Goal: Information Seeking & Learning: Check status

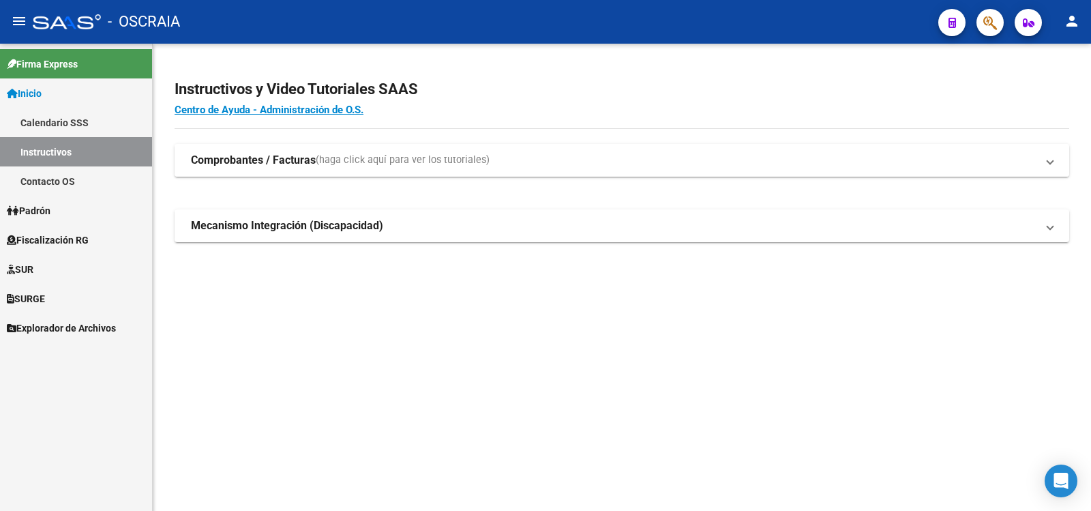
click at [660, 166] on mat-panel-title "Comprobantes / Facturas (haga click aquí para ver los tutoriales)" at bounding box center [614, 160] width 846 height 15
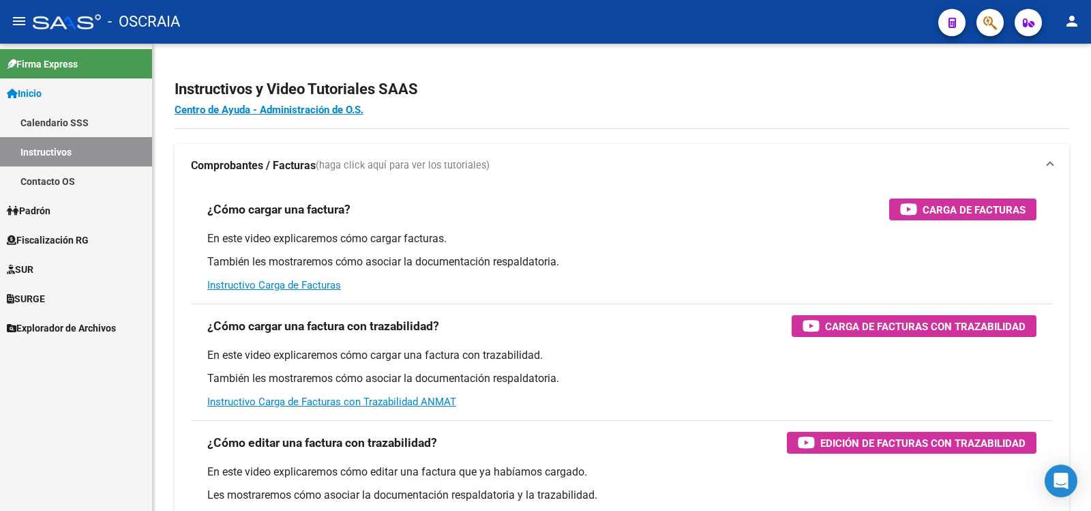
click at [67, 177] on link "Contacto OS" at bounding box center [76, 180] width 152 height 29
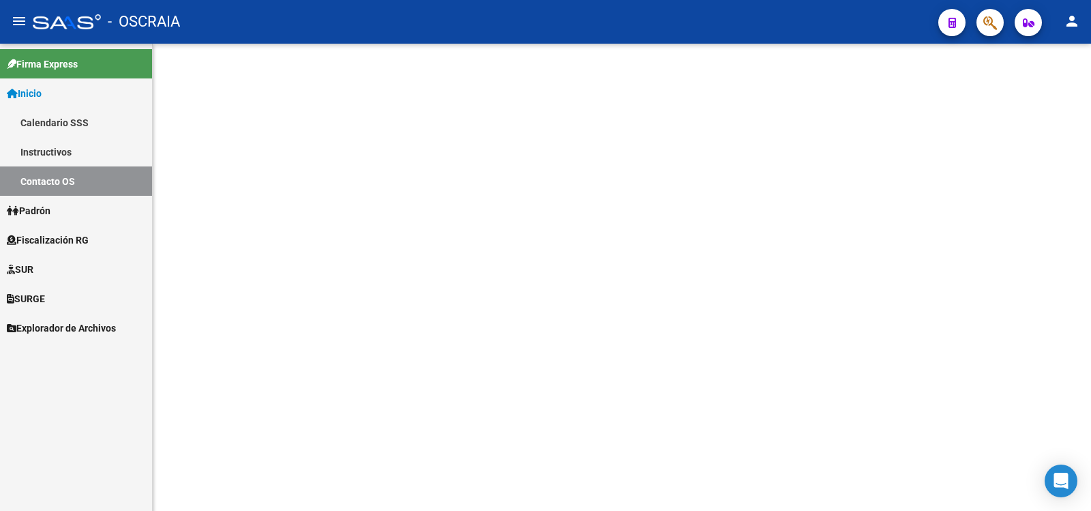
click at [70, 205] on link "Padrón" at bounding box center [76, 210] width 152 height 29
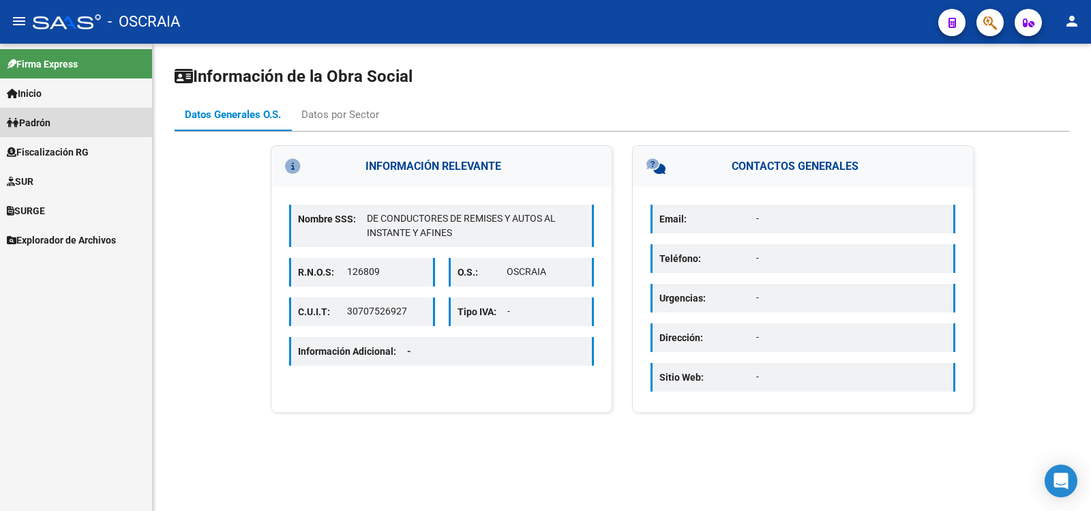
click at [50, 120] on span "Padrón" at bounding box center [29, 122] width 44 height 15
click at [41, 116] on span "Padrón" at bounding box center [29, 122] width 44 height 15
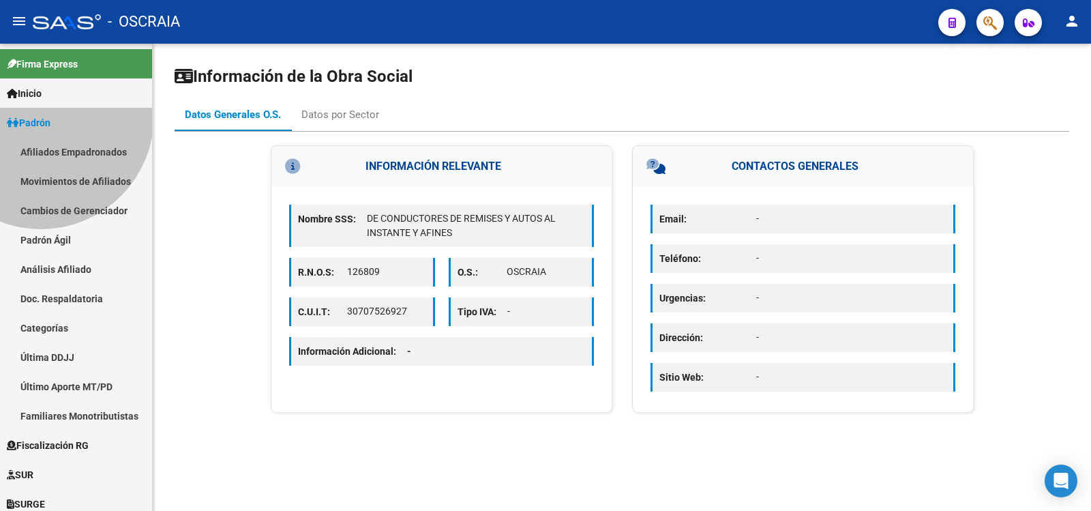
click at [41, 116] on span "Padrón" at bounding box center [29, 122] width 44 height 15
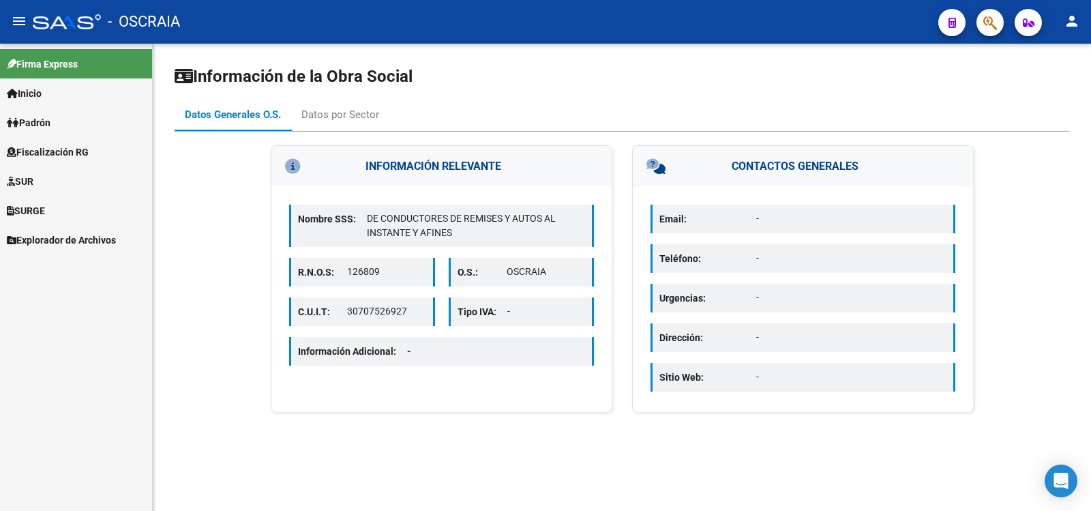
click at [50, 117] on span "Padrón" at bounding box center [29, 122] width 44 height 15
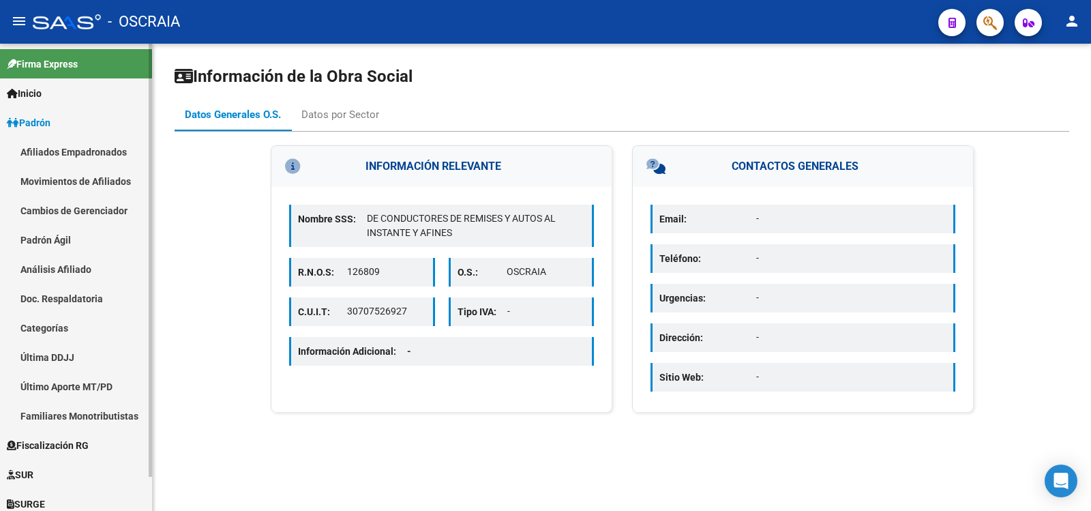
click at [55, 258] on link "Análisis Afiliado" at bounding box center [76, 268] width 152 height 29
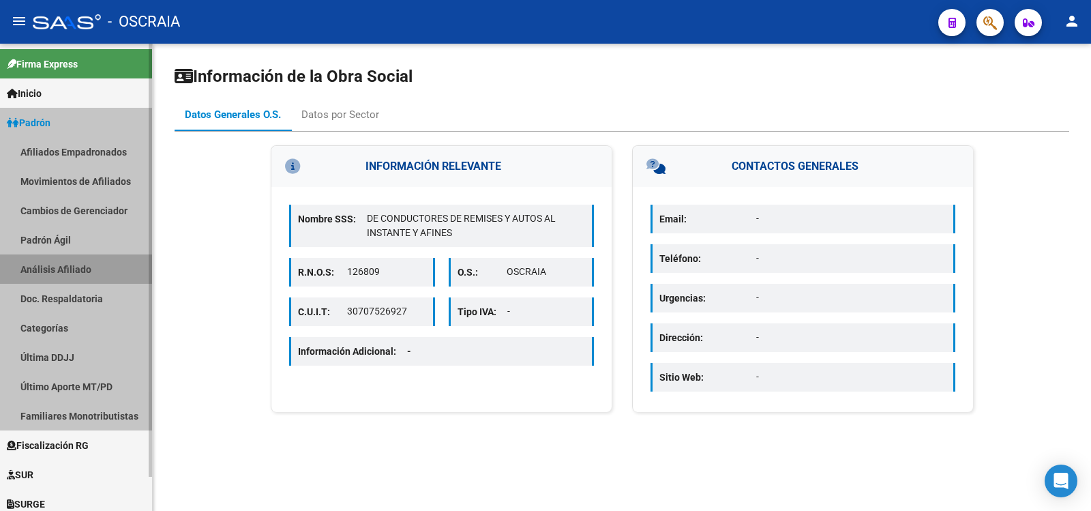
click at [55, 258] on link "Análisis Afiliado" at bounding box center [76, 268] width 152 height 29
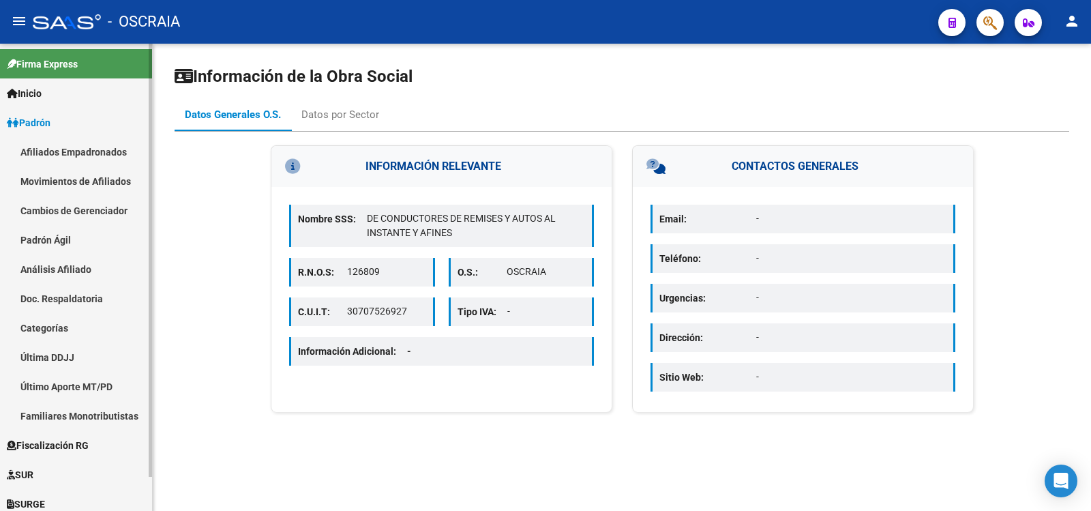
click at [72, 270] on link "Análisis Afiliado" at bounding box center [76, 268] width 152 height 29
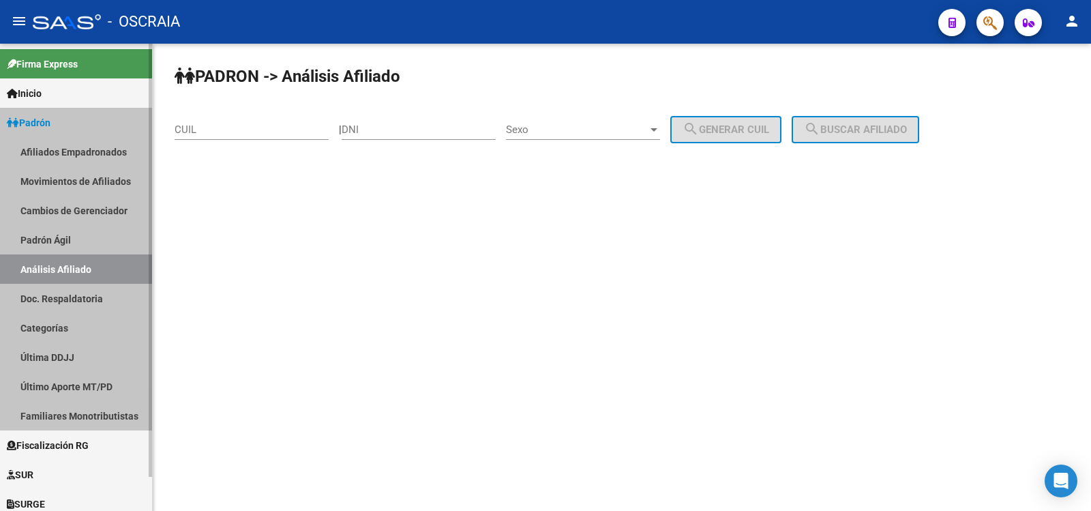
click at [72, 270] on link "Análisis Afiliado" at bounding box center [76, 268] width 152 height 29
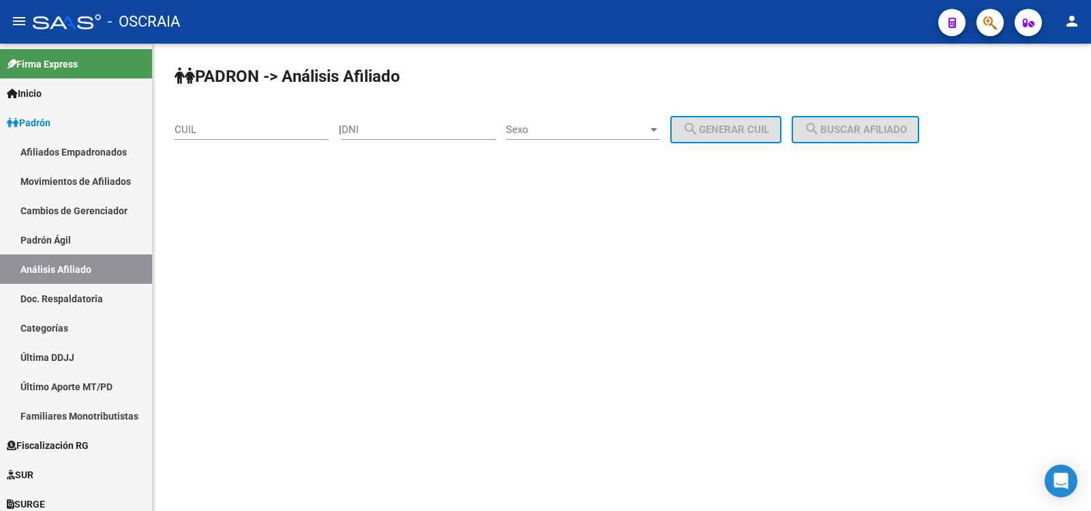
click at [221, 126] on input "CUIL" at bounding box center [252, 129] width 154 height 12
paste input "20-26540163-6"
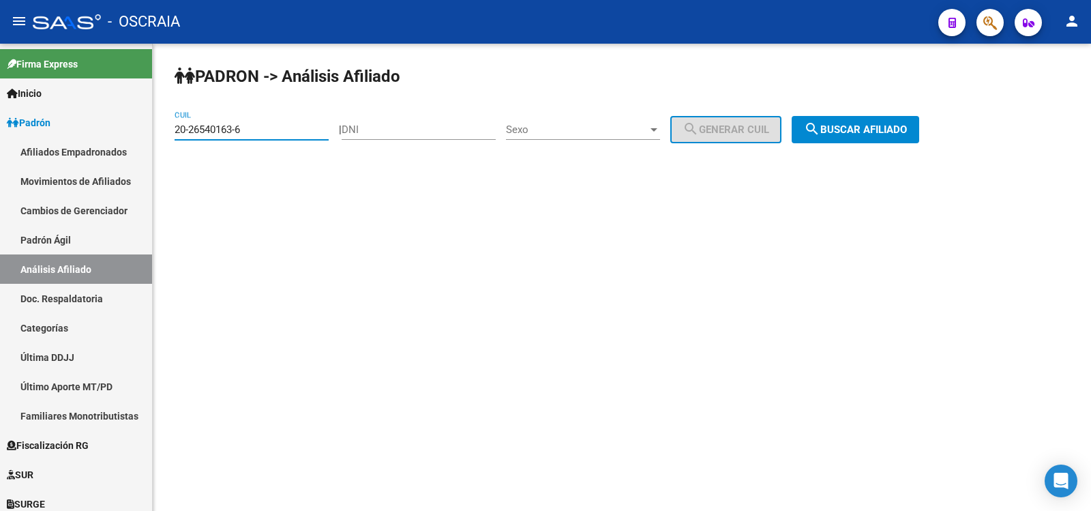
type input "20-26540163-6"
click at [820, 127] on mat-icon "search" at bounding box center [812, 129] width 16 height 16
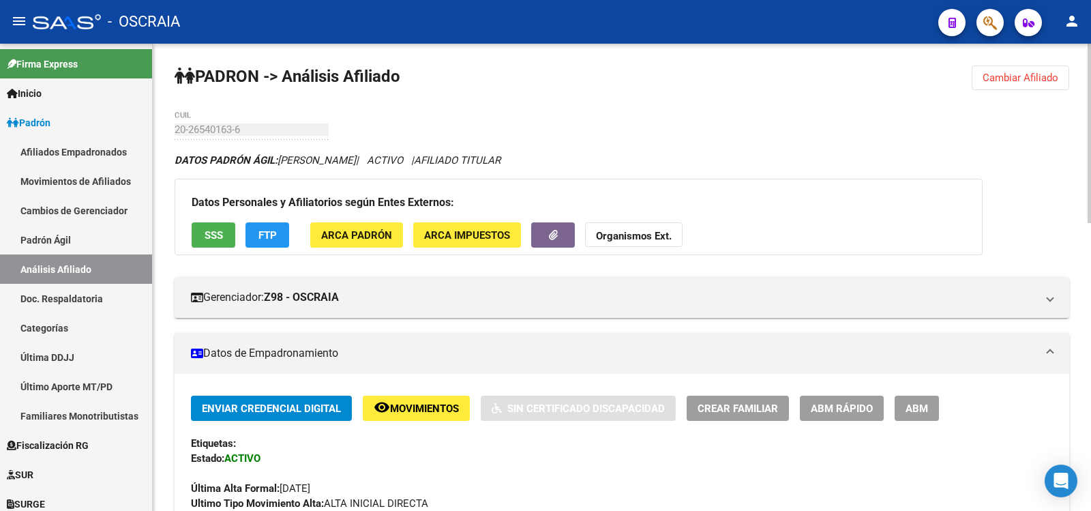
scroll to position [750, 0]
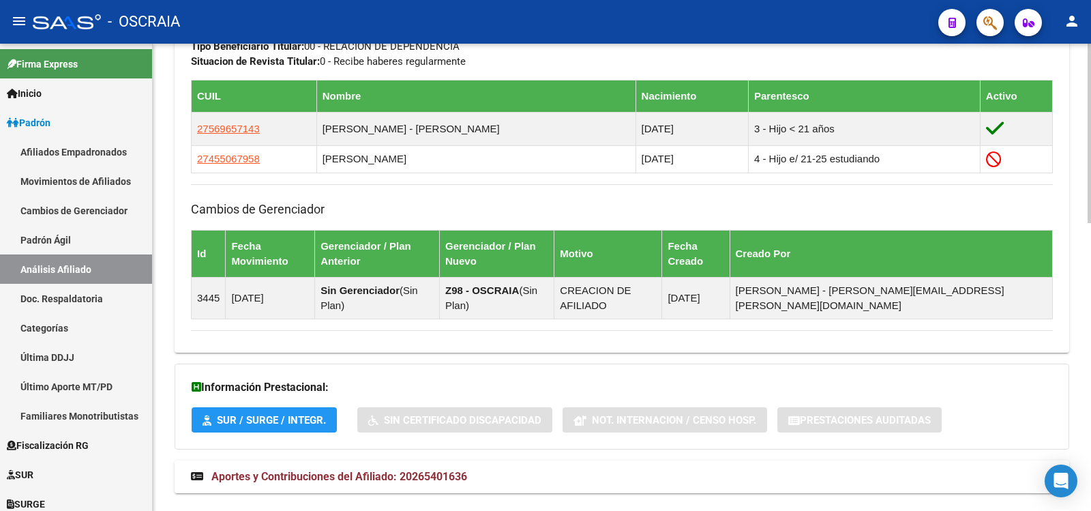
click at [449, 470] on span "Aportes y Contribuciones del Afiliado: 20265401636" at bounding box center [339, 476] width 256 height 13
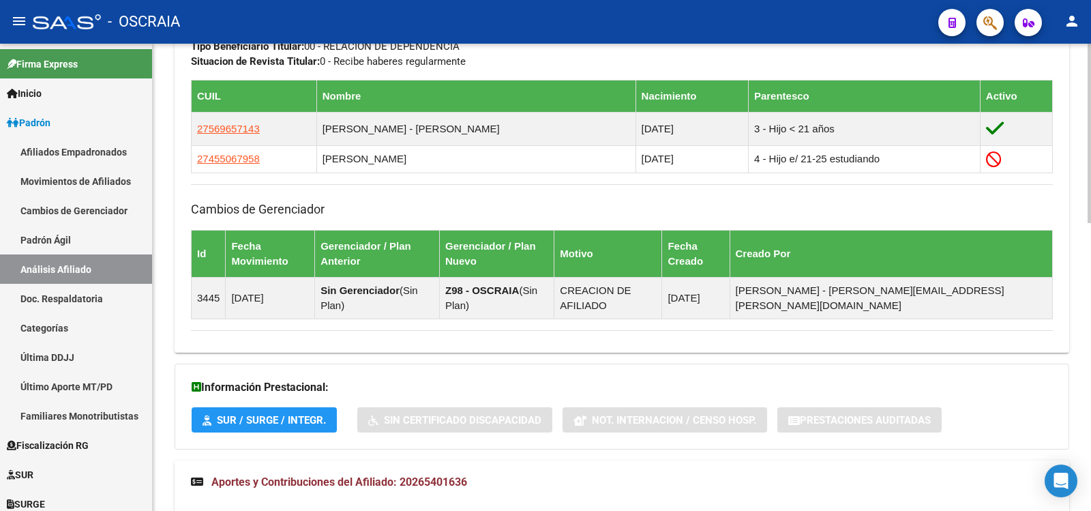
click at [449, 475] on span "Aportes y Contribuciones del Afiliado: 20265401636" at bounding box center [339, 481] width 256 height 13
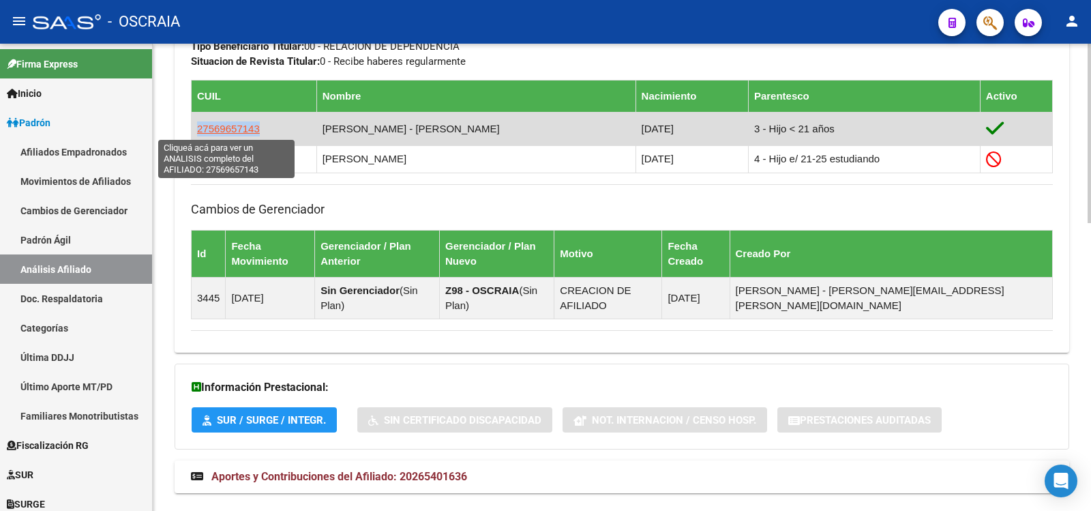
copy span "27569657143"
drag, startPoint x: 263, startPoint y: 127, endPoint x: 197, endPoint y: 128, distance: 65.5
click at [197, 128] on td "27569657143" at bounding box center [254, 128] width 125 height 33
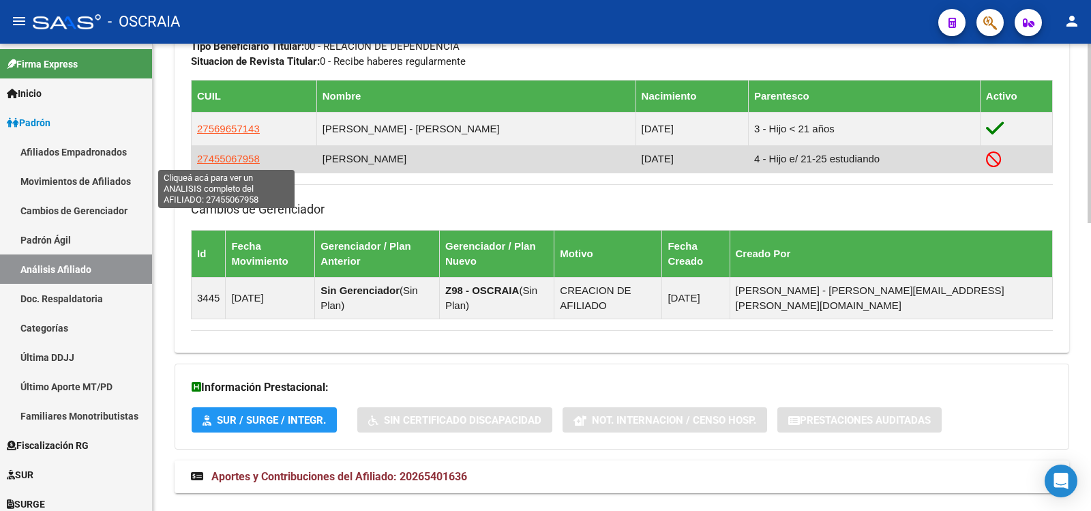
click at [232, 160] on span "27455067958" at bounding box center [228, 159] width 63 height 12
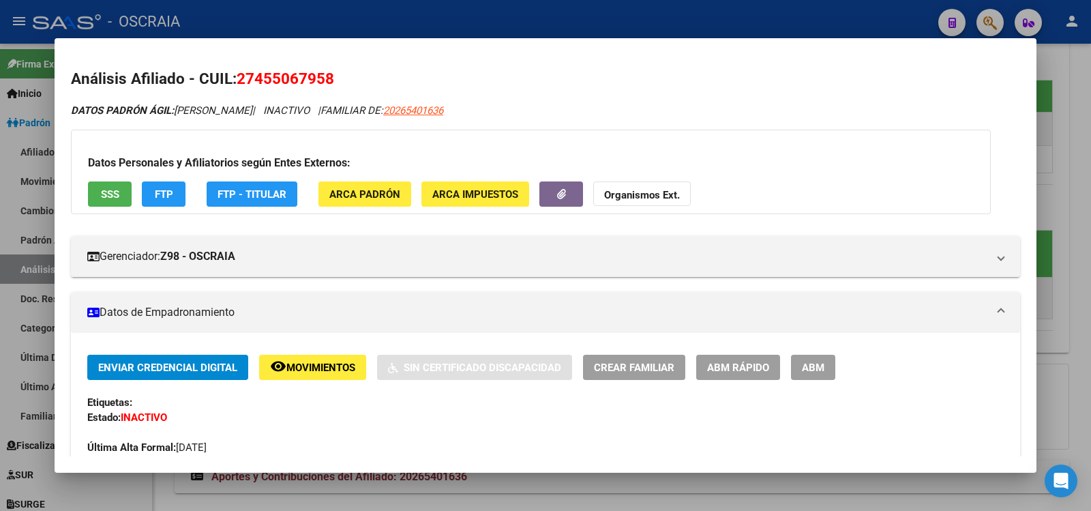
copy span "45506795"
drag, startPoint x: 325, startPoint y: 79, endPoint x: 254, endPoint y: 81, distance: 71.0
click at [254, 81] on span "27455067958" at bounding box center [286, 79] width 98 height 18
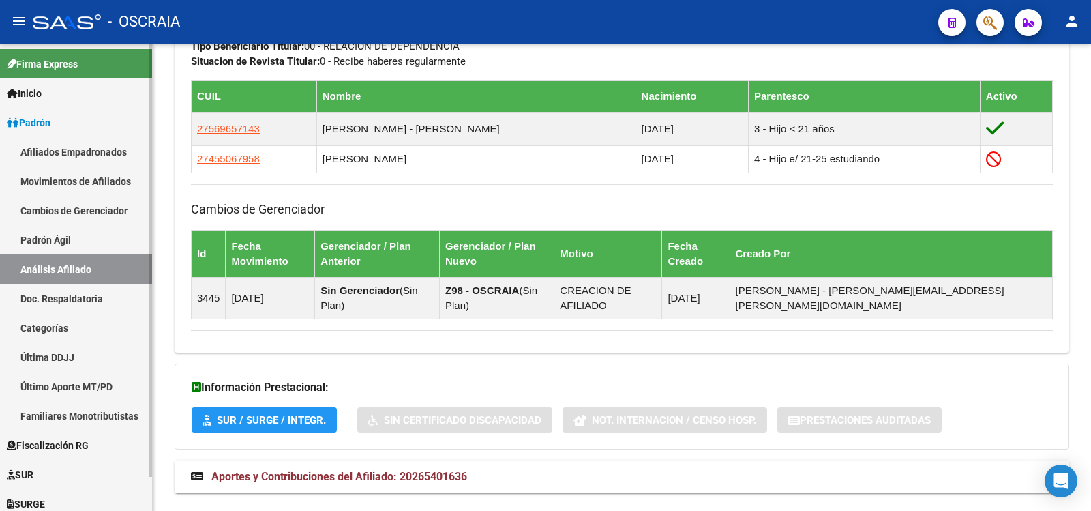
click at [48, 246] on link "Padrón Ágil" at bounding box center [76, 239] width 152 height 29
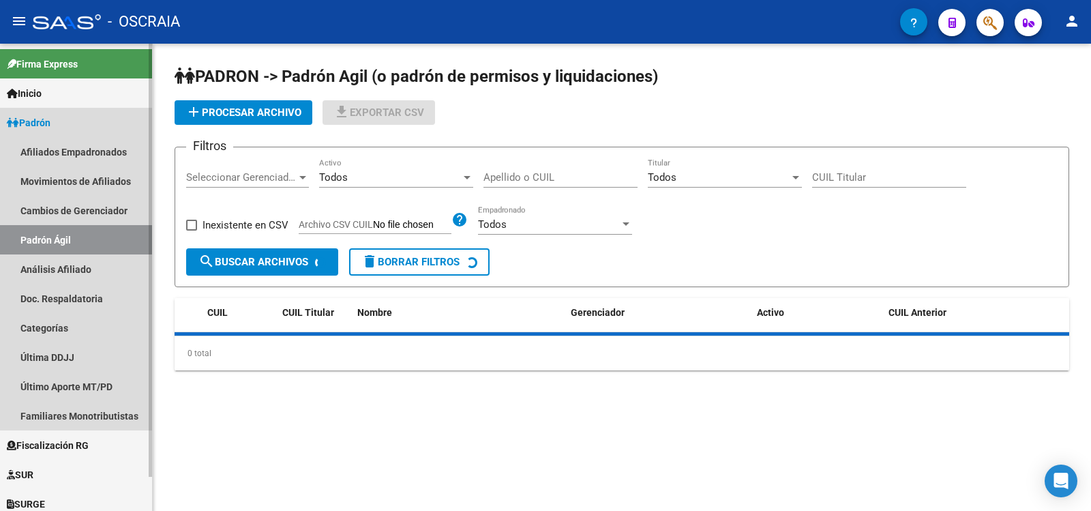
drag, startPoint x: 63, startPoint y: 284, endPoint x: 76, endPoint y: 276, distance: 15.1
click at [64, 284] on link "Doc. Respaldatoria" at bounding box center [76, 298] width 152 height 29
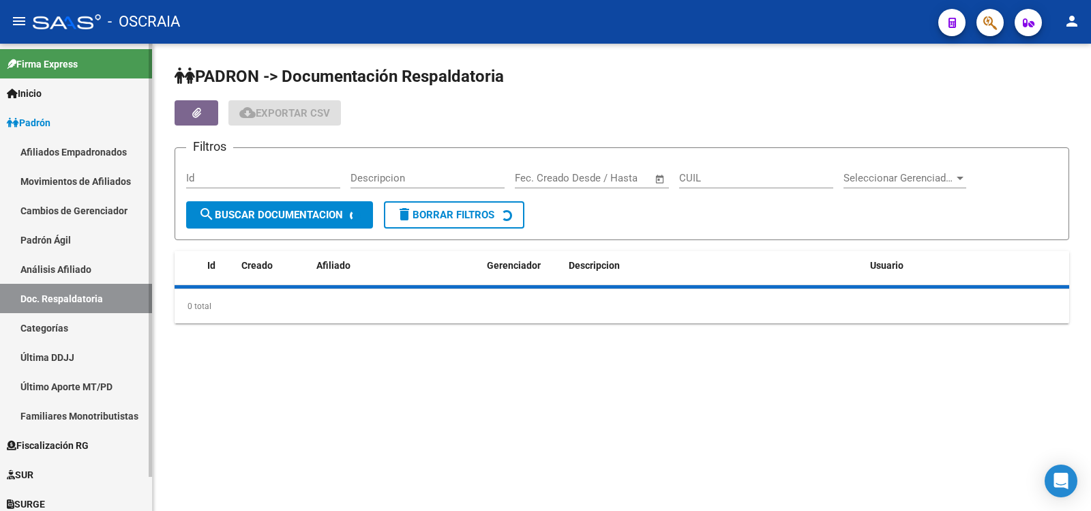
click at [90, 262] on link "Análisis Afiliado" at bounding box center [76, 268] width 152 height 29
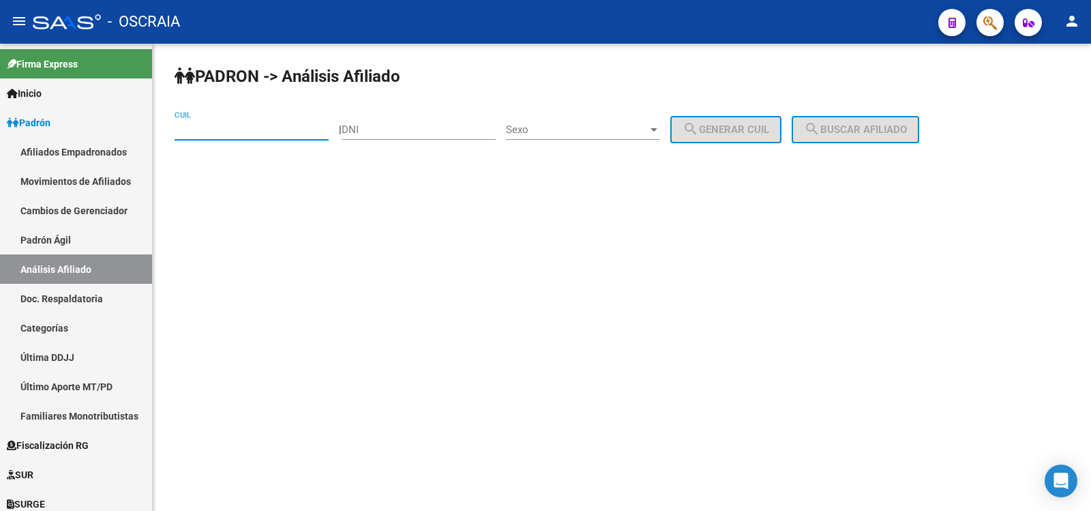
click at [253, 134] on input "CUIL" at bounding box center [252, 129] width 154 height 12
paste input "20-13468574-4"
type input "20-13468574-4"
click at [867, 129] on span "search Buscar afiliado" at bounding box center [855, 129] width 103 height 12
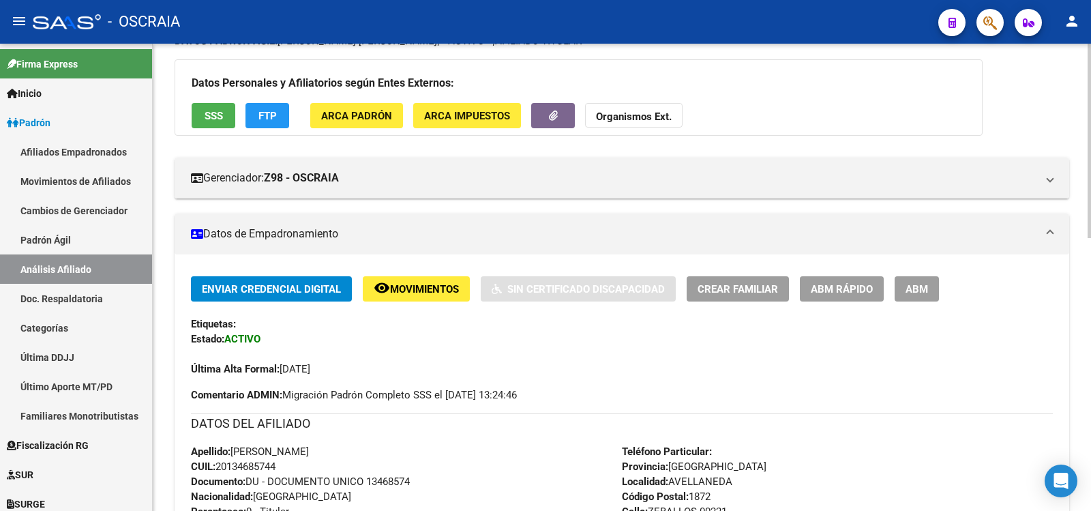
scroll to position [655, 0]
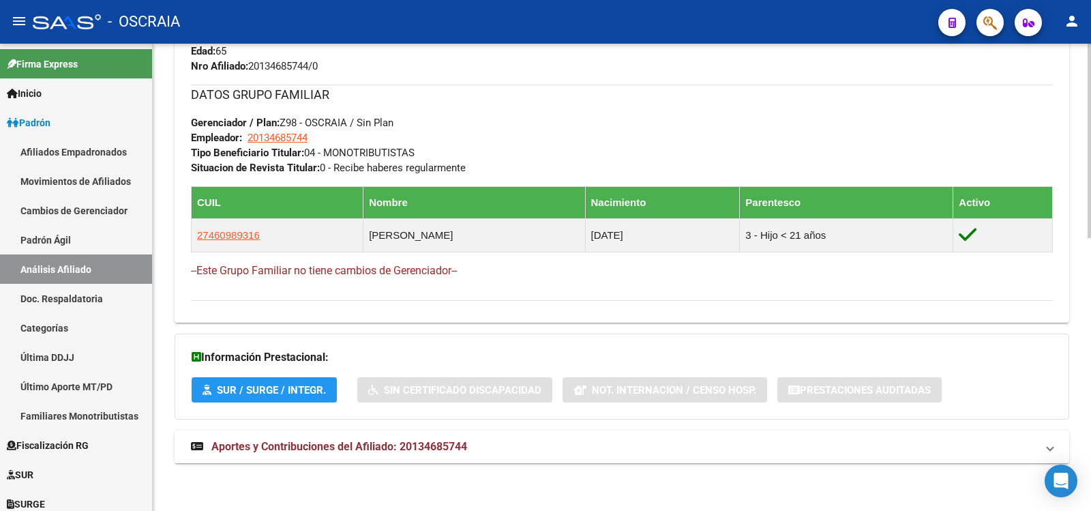
click at [441, 456] on mat-expansion-panel-header "Aportes y Contribuciones del Afiliado: 20134685744" at bounding box center [622, 446] width 895 height 33
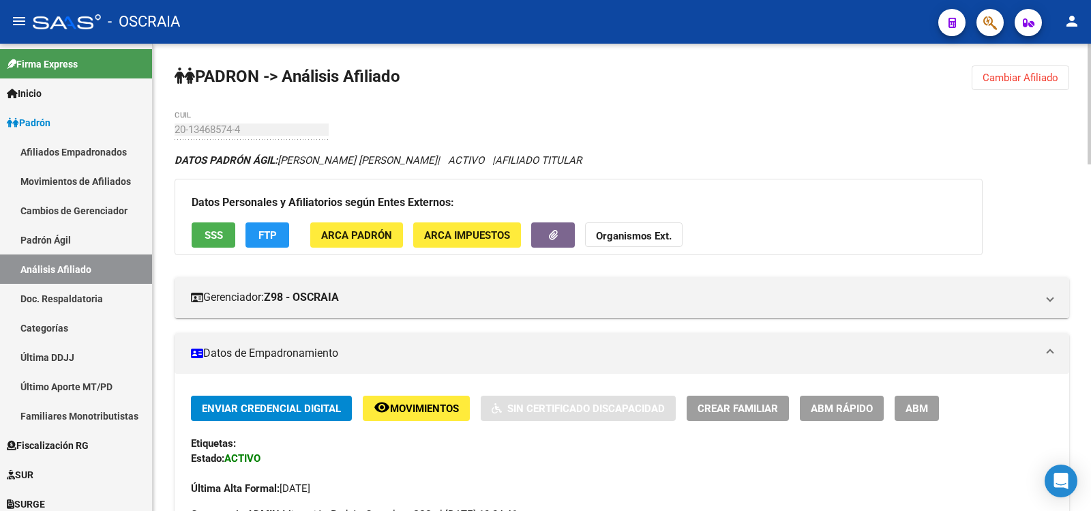
scroll to position [682, 0]
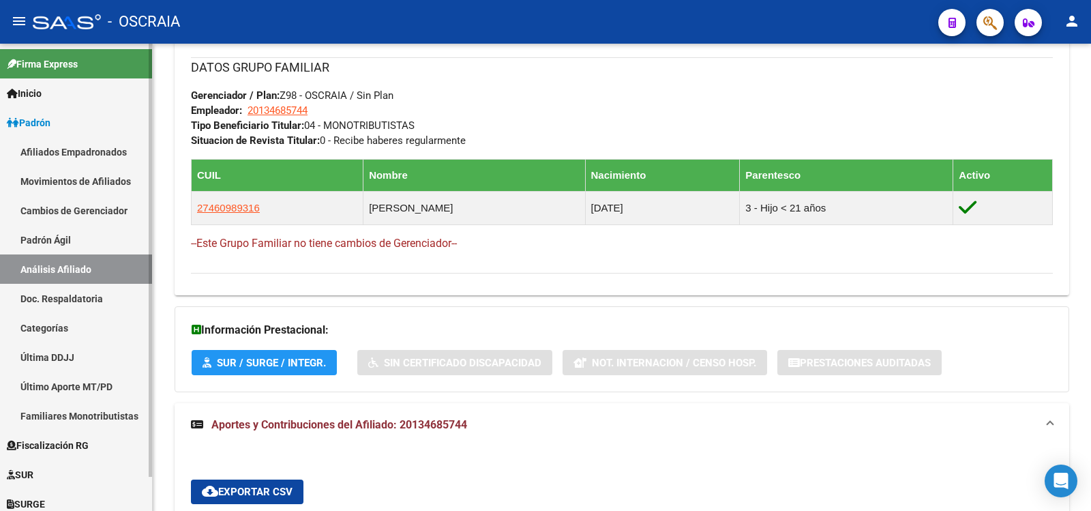
click at [69, 243] on link "Padrón Ágil" at bounding box center [76, 239] width 152 height 29
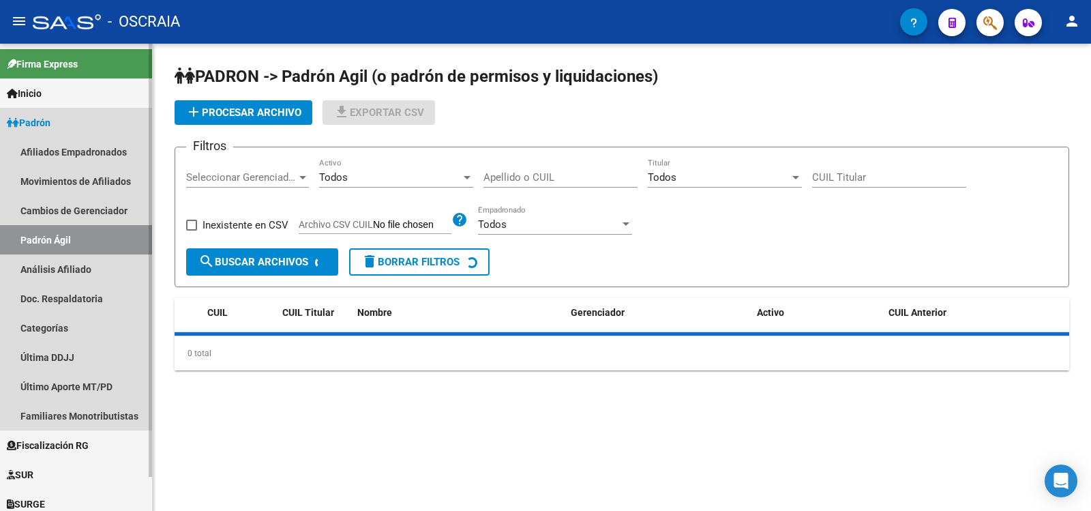
click at [65, 264] on link "Análisis Afiliado" at bounding box center [76, 268] width 152 height 29
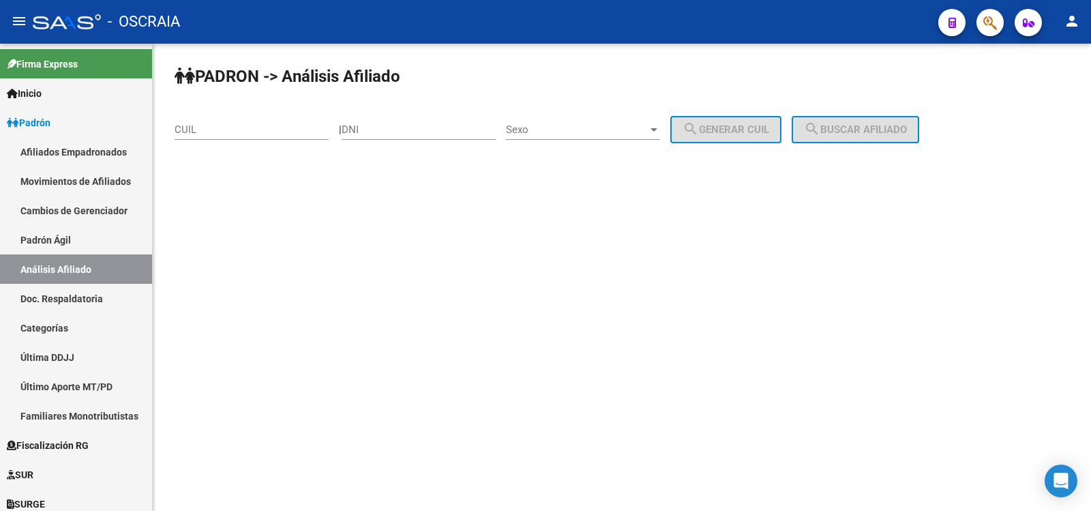
click at [230, 129] on input "CUIL" at bounding box center [252, 129] width 154 height 12
paste input "20-28141999-5"
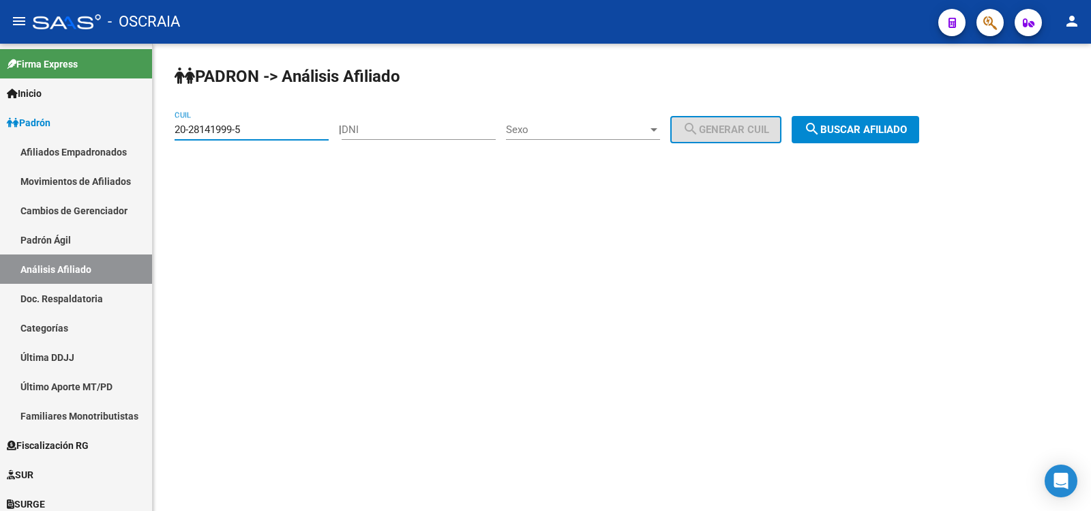
type input "20-28141999-5"
click at [863, 127] on span "search Buscar afiliado" at bounding box center [855, 129] width 103 height 12
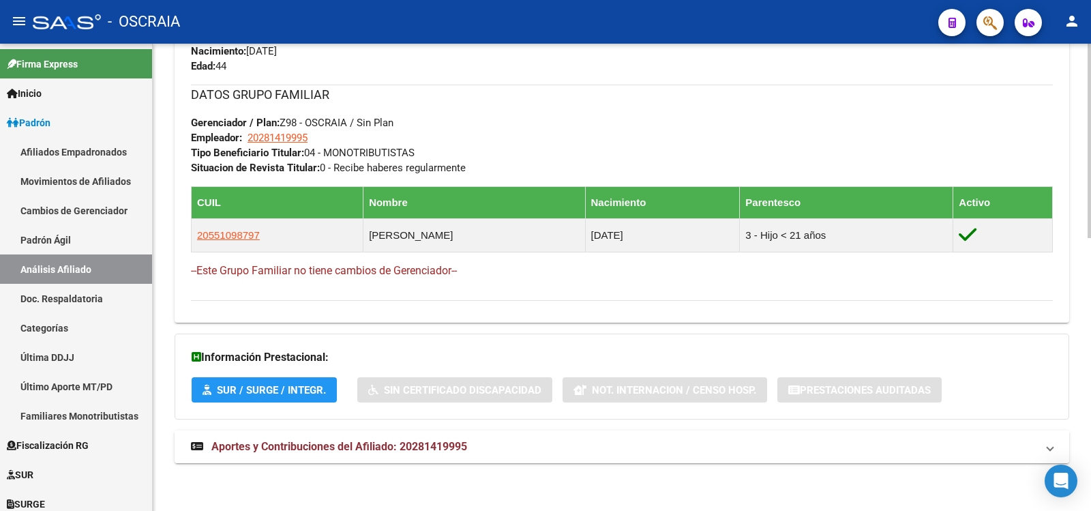
click at [406, 437] on mat-expansion-panel-header "Aportes y Contribuciones del Afiliado: 20281419995" at bounding box center [622, 446] width 895 height 33
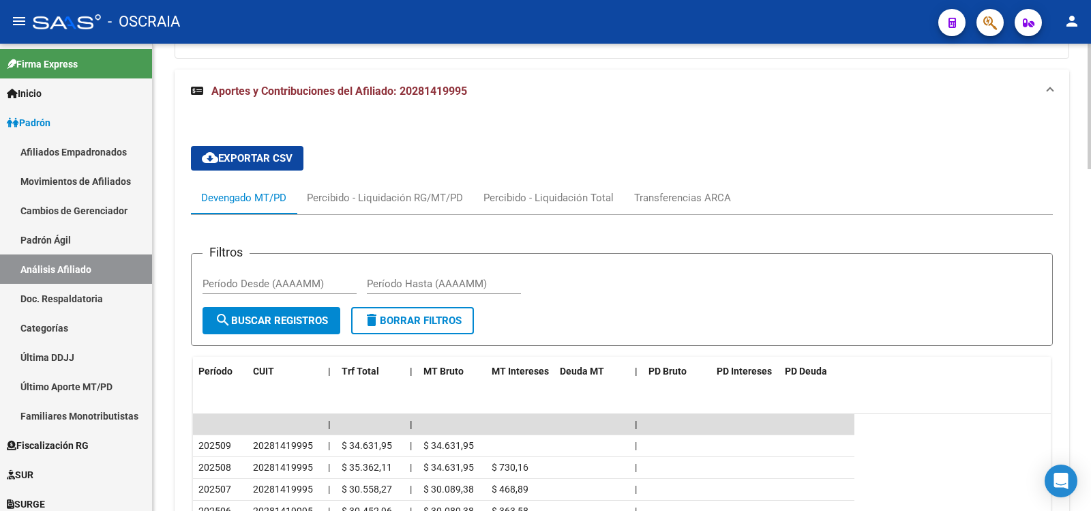
scroll to position [1243, 0]
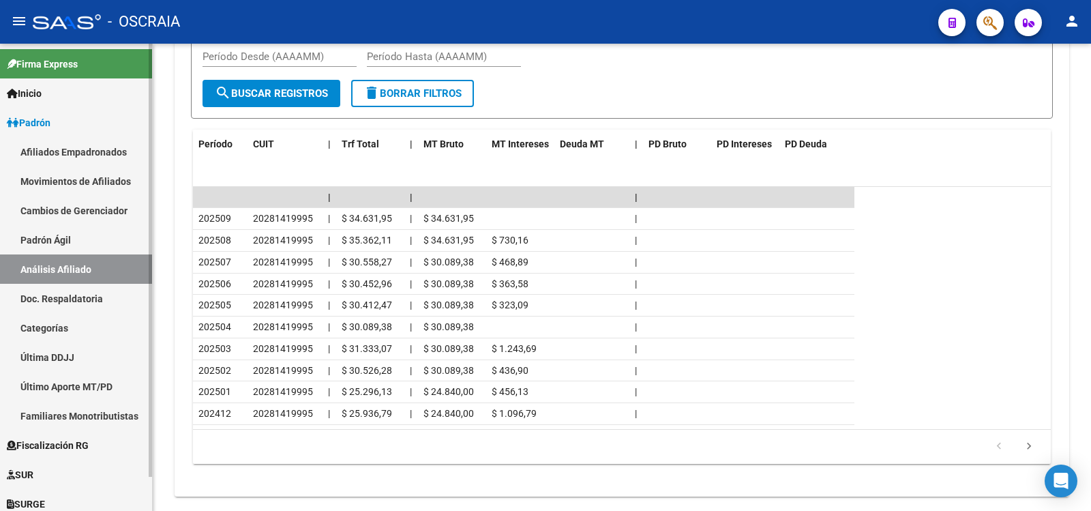
drag, startPoint x: 110, startPoint y: 249, endPoint x: 105, endPoint y: 262, distance: 13.8
click at [108, 250] on link "Padrón Ágil" at bounding box center [76, 239] width 152 height 29
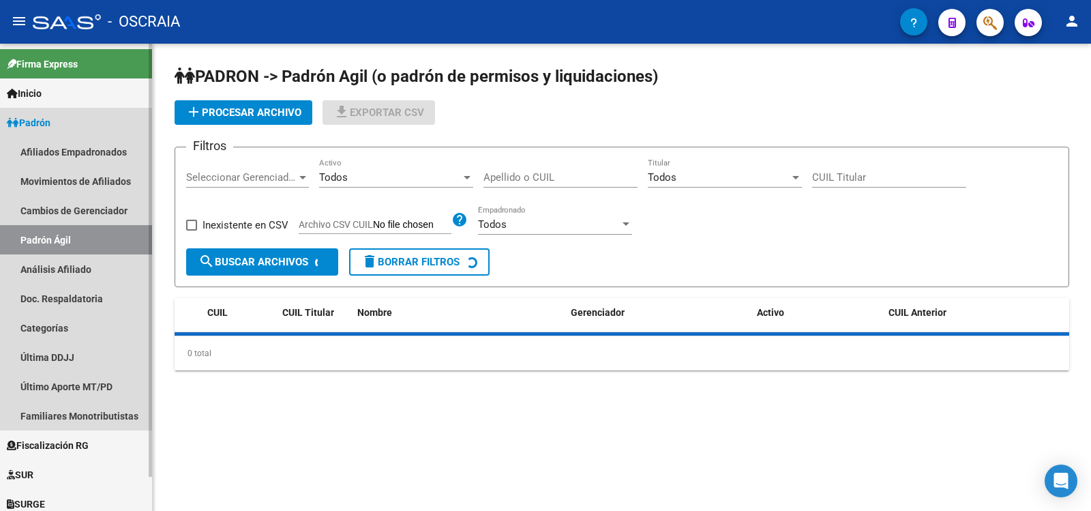
click at [106, 266] on link "Análisis Afiliado" at bounding box center [76, 268] width 152 height 29
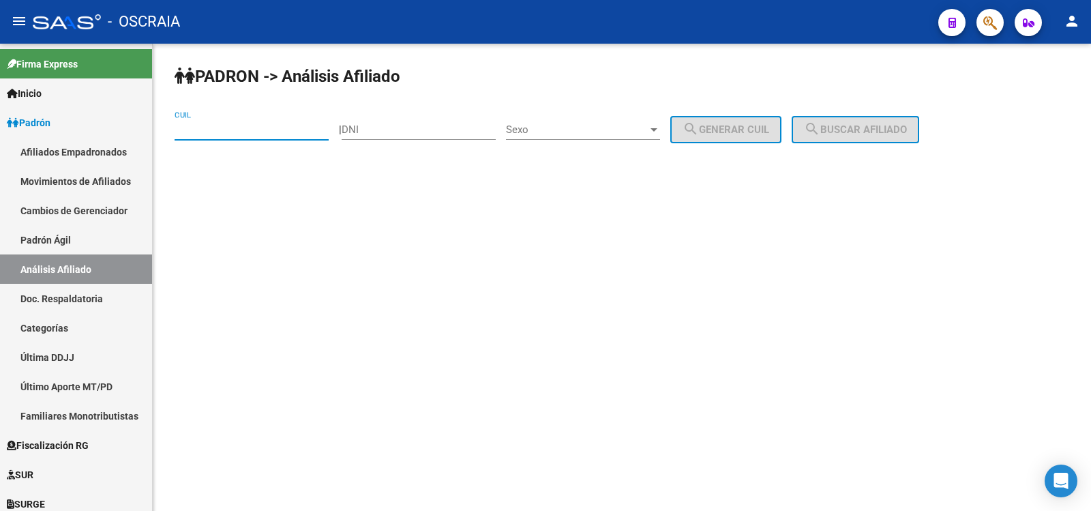
drag, startPoint x: 250, startPoint y: 126, endPoint x: 309, endPoint y: 125, distance: 58.7
click at [250, 126] on input "CUIL" at bounding box center [252, 129] width 154 height 12
paste input "23-25904113-9"
type input "23-25904113-9"
click at [850, 125] on span "search Buscar afiliado" at bounding box center [855, 129] width 103 height 12
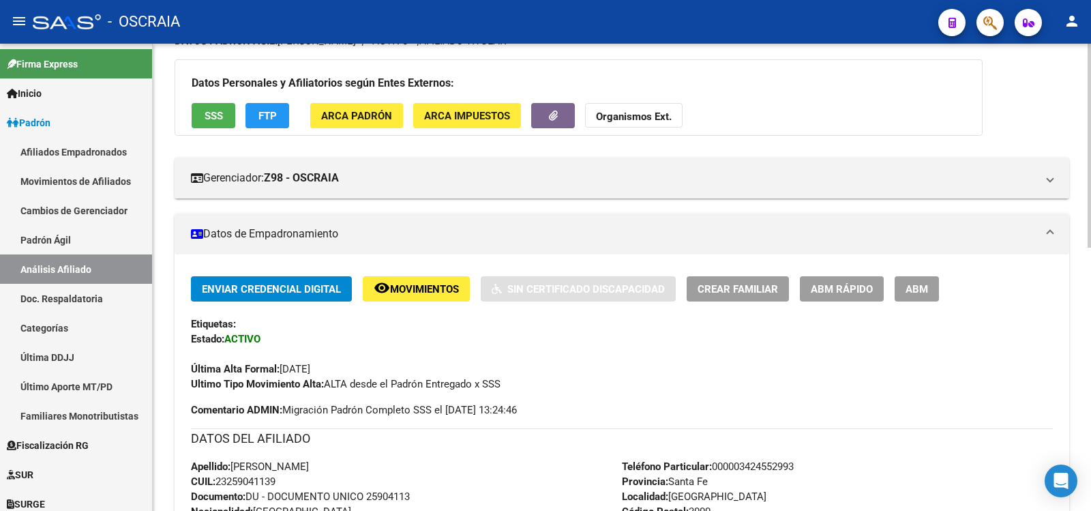
scroll to position [604, 0]
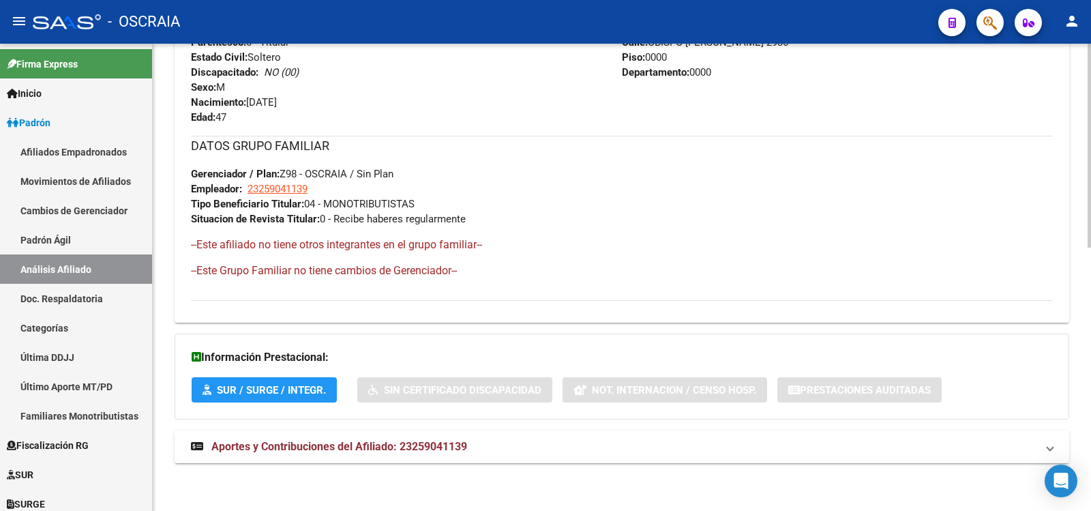
click at [374, 445] on span "Aportes y Contribuciones del Afiliado: 23259041139" at bounding box center [339, 446] width 256 height 13
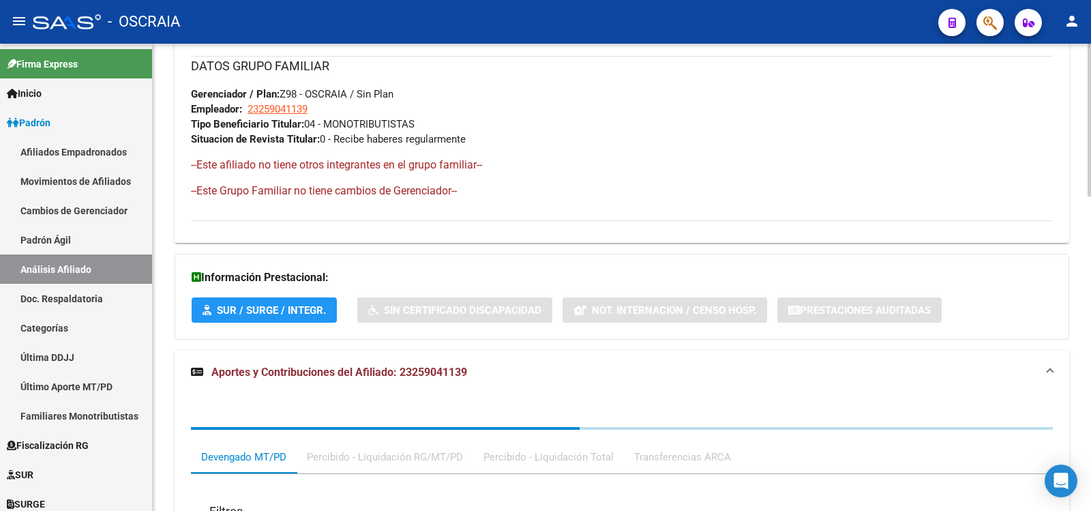
scroll to position [964, 0]
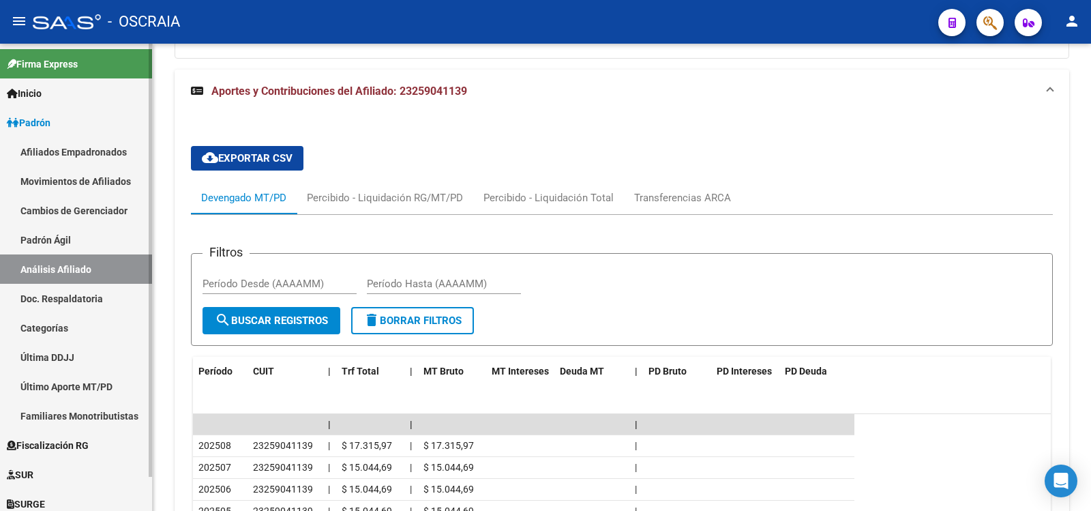
drag, startPoint x: 89, startPoint y: 237, endPoint x: 90, endPoint y: 272, distance: 35.5
click at [89, 238] on link "Padrón Ágil" at bounding box center [76, 239] width 152 height 29
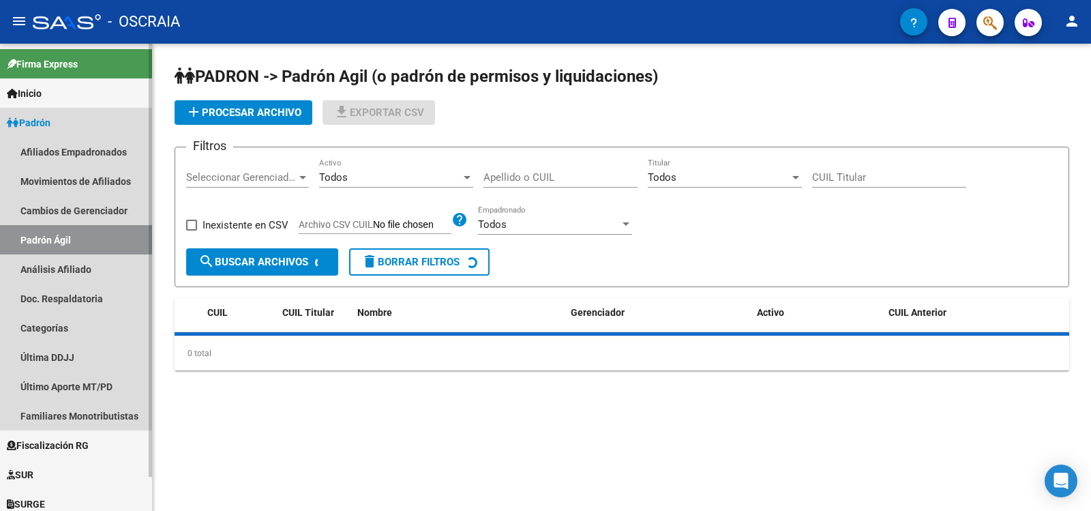
click at [90, 273] on link "Análisis Afiliado" at bounding box center [76, 268] width 152 height 29
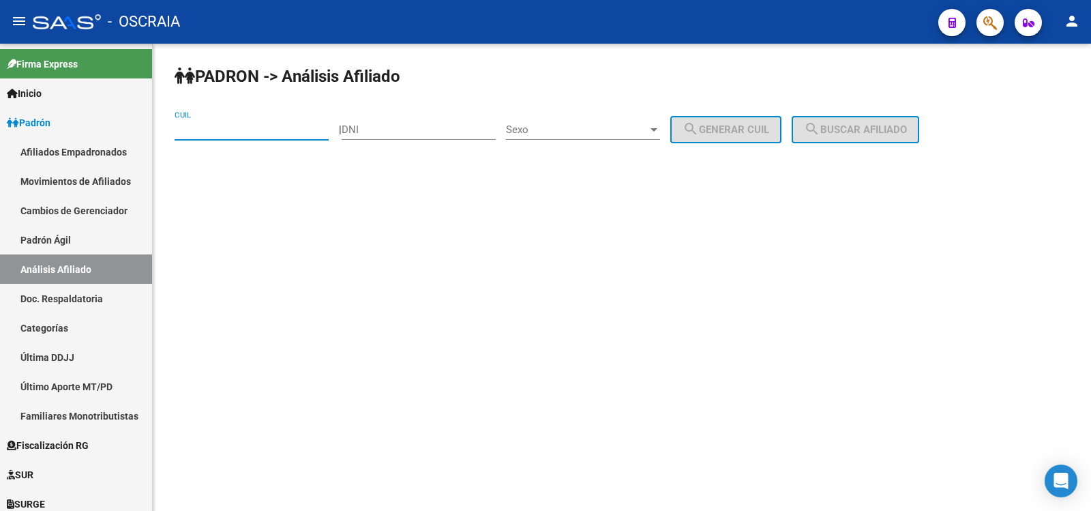
click at [226, 127] on input "CUIL" at bounding box center [252, 129] width 154 height 12
paste input "20-94712919-9"
type input "20-94712919-9"
click at [902, 130] on span "search Buscar afiliado" at bounding box center [855, 129] width 103 height 12
click at [902, 130] on div "PADRON -> Análisis Afiliado 20-94712919-9 CUIL | DNI Sexo Sexo search Generar C…" at bounding box center [622, 115] width 938 height 143
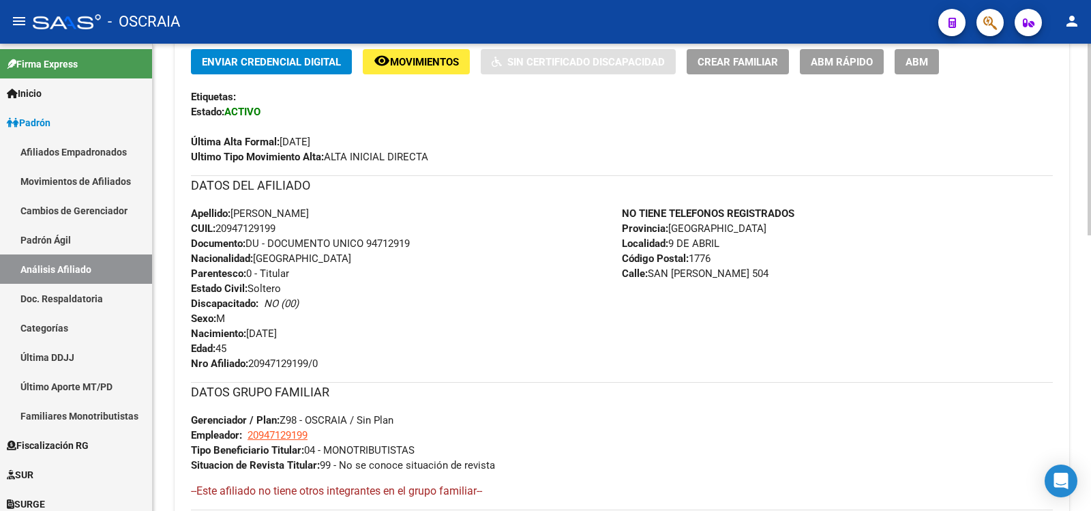
scroll to position [672, 0]
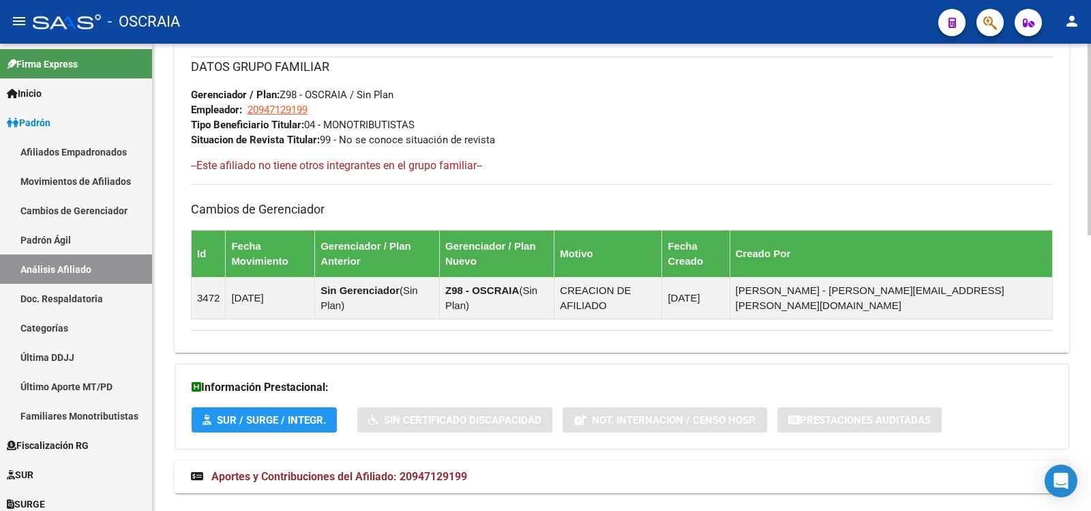
click at [418, 460] on mat-expansion-panel-header "Aportes y Contribuciones del Afiliado: 20947129199" at bounding box center [622, 476] width 895 height 33
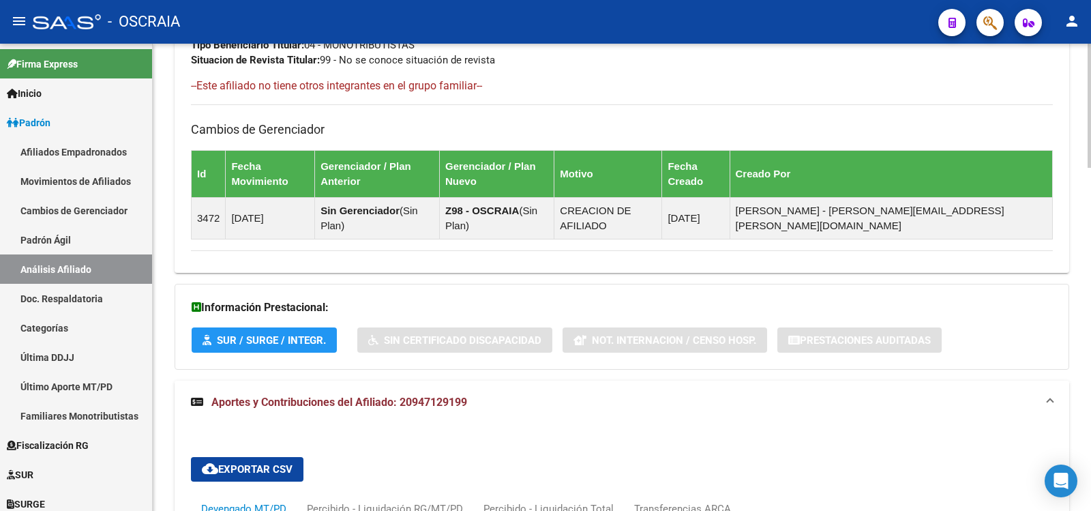
scroll to position [1206, 0]
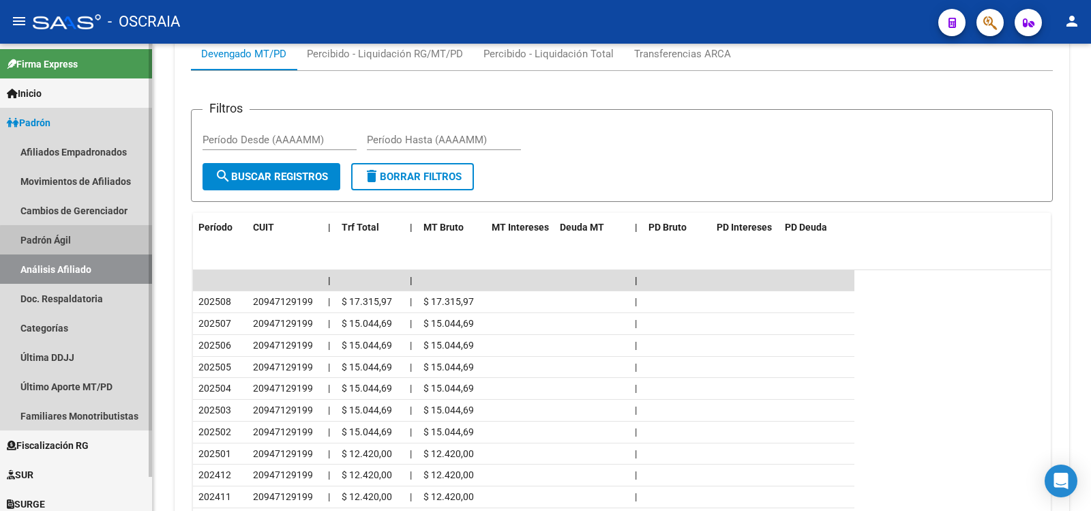
drag, startPoint x: 82, startPoint y: 250, endPoint x: 76, endPoint y: 259, distance: 11.0
click at [81, 250] on link "Padrón Ágil" at bounding box center [76, 239] width 152 height 29
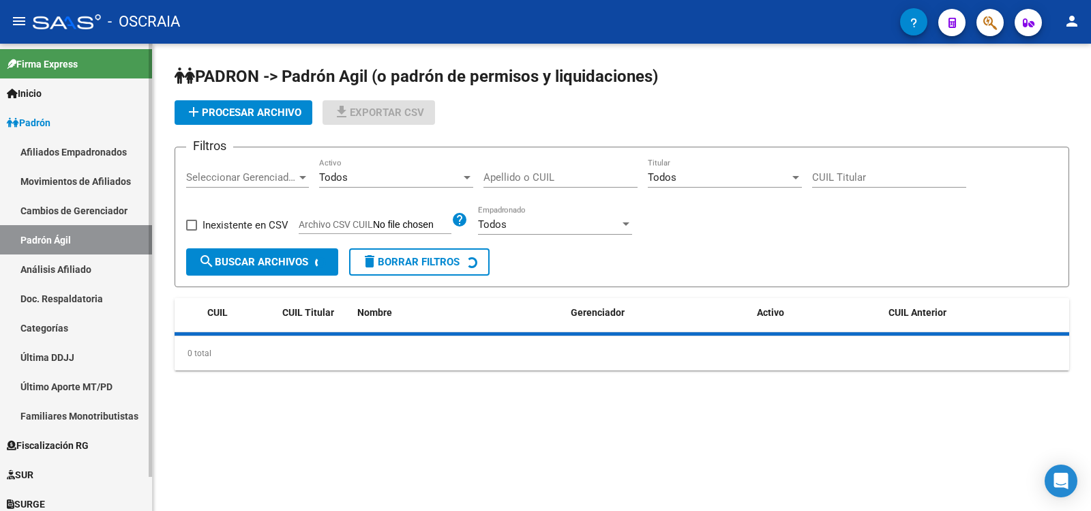
click at [76, 260] on link "Análisis Afiliado" at bounding box center [76, 268] width 152 height 29
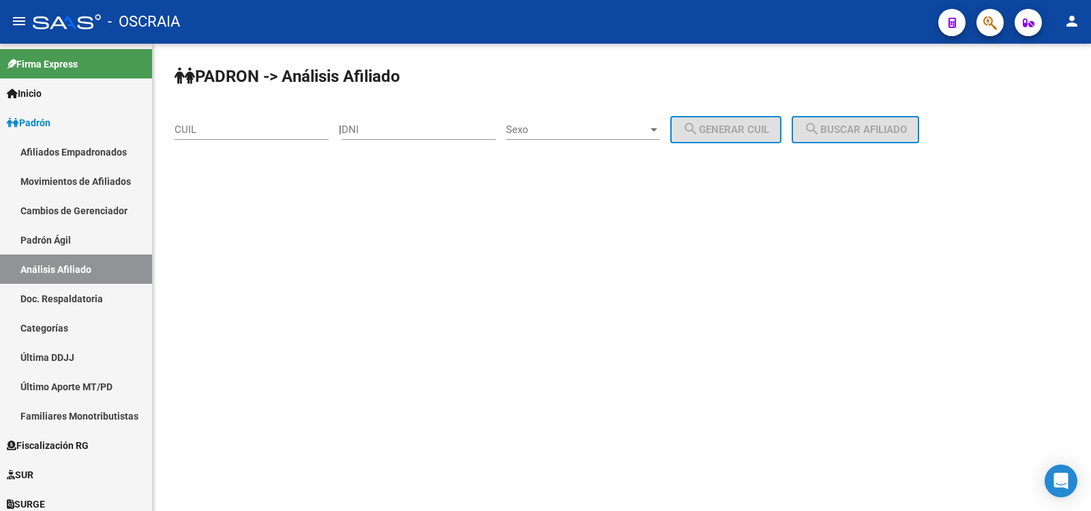
click at [267, 134] on div "CUIL" at bounding box center [252, 124] width 154 height 29
click at [265, 130] on input "CUIL" at bounding box center [252, 129] width 154 height 12
paste input "20-95869120-4"
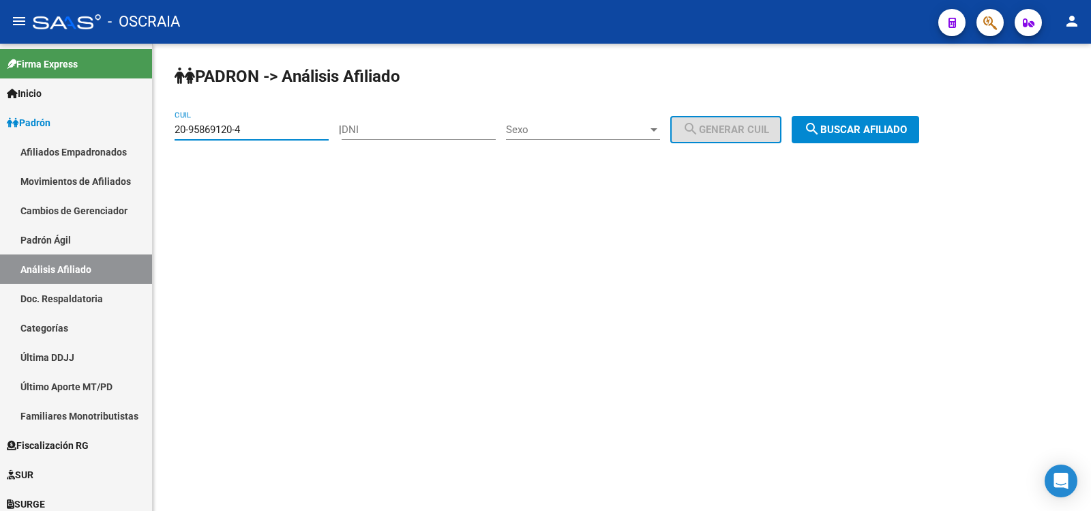
type input "20-95869120-4"
click at [820, 127] on mat-icon "search" at bounding box center [812, 129] width 16 height 16
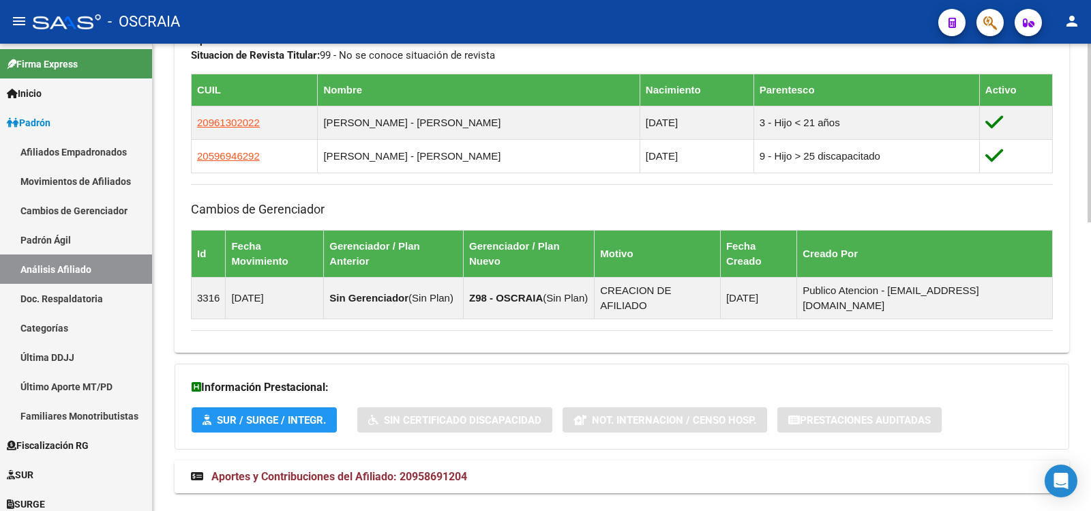
click at [455, 469] on strong "Aportes y Contribuciones del Afiliado: 20958691204" at bounding box center [329, 476] width 276 height 15
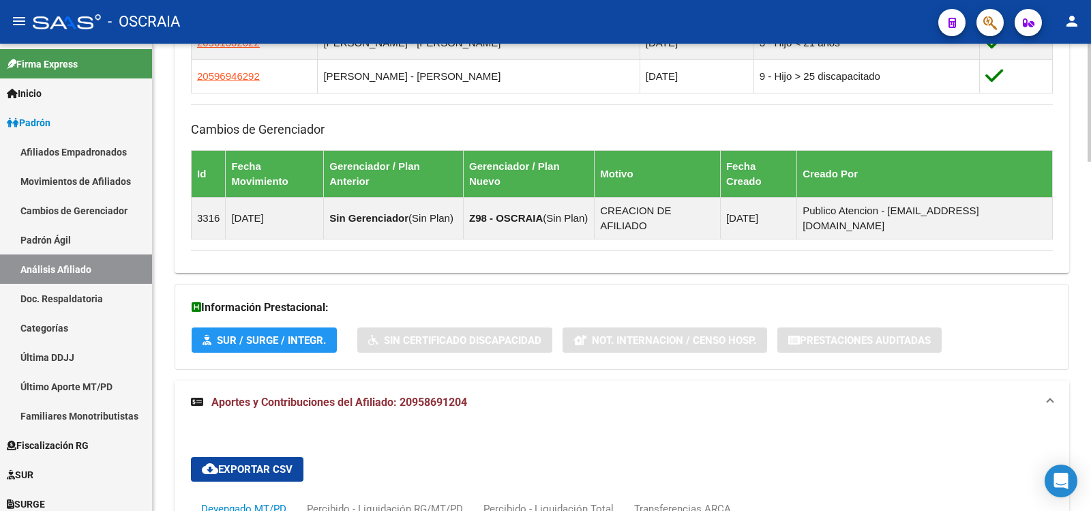
scroll to position [1117, 0]
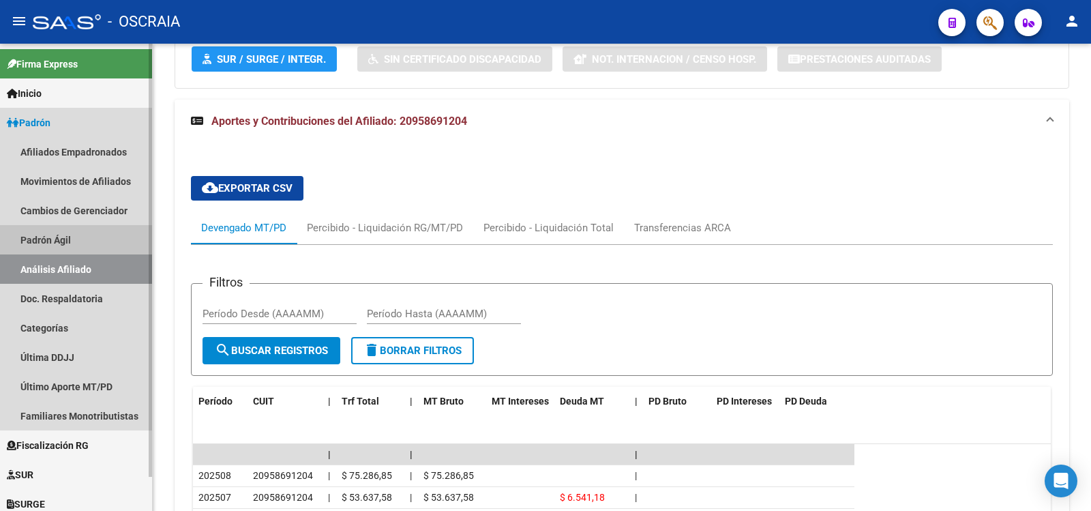
click at [80, 269] on link "Análisis Afiliado" at bounding box center [76, 268] width 152 height 29
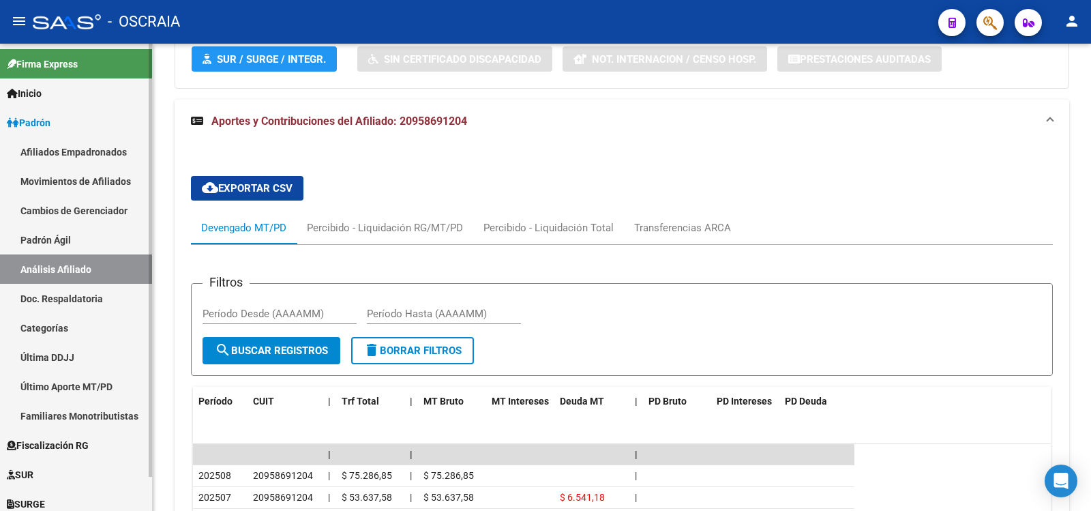
click at [110, 245] on link "Padrón Ágil" at bounding box center [76, 239] width 152 height 29
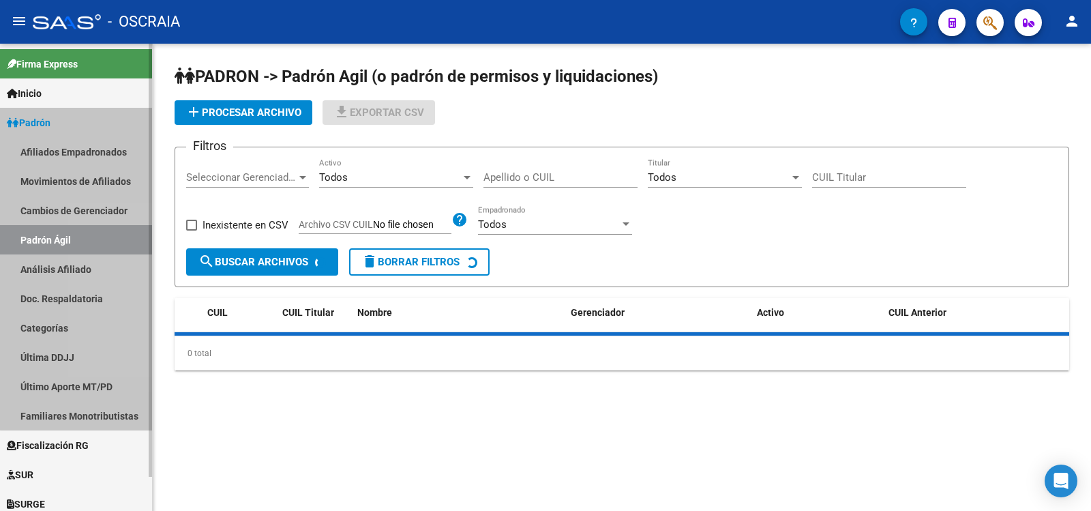
click at [106, 257] on link "Análisis Afiliado" at bounding box center [76, 268] width 152 height 29
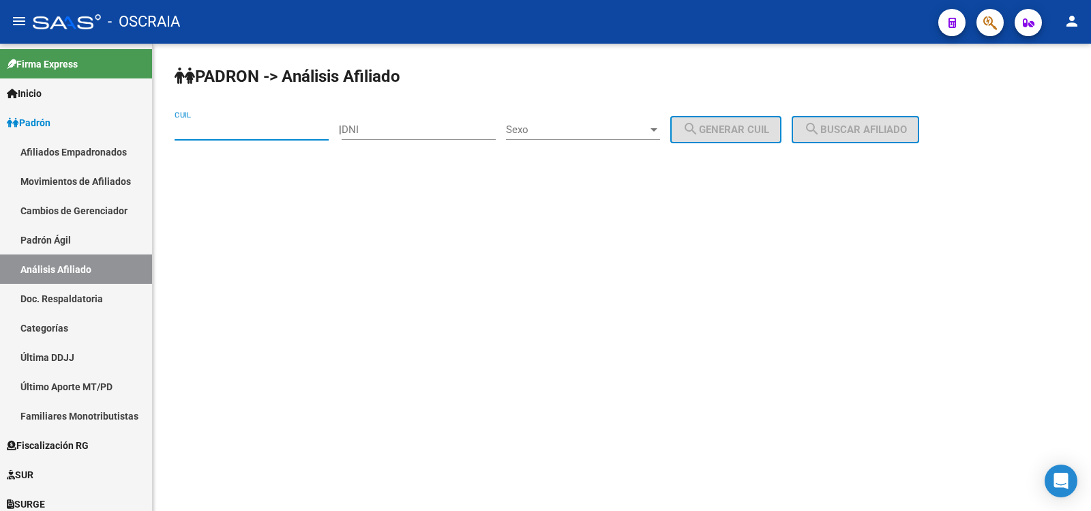
click at [266, 128] on input "CUIL" at bounding box center [252, 129] width 154 height 12
paste input "20-21080842-7"
type input "20-21080842-7"
click at [859, 122] on button "search Buscar afiliado" at bounding box center [856, 129] width 128 height 27
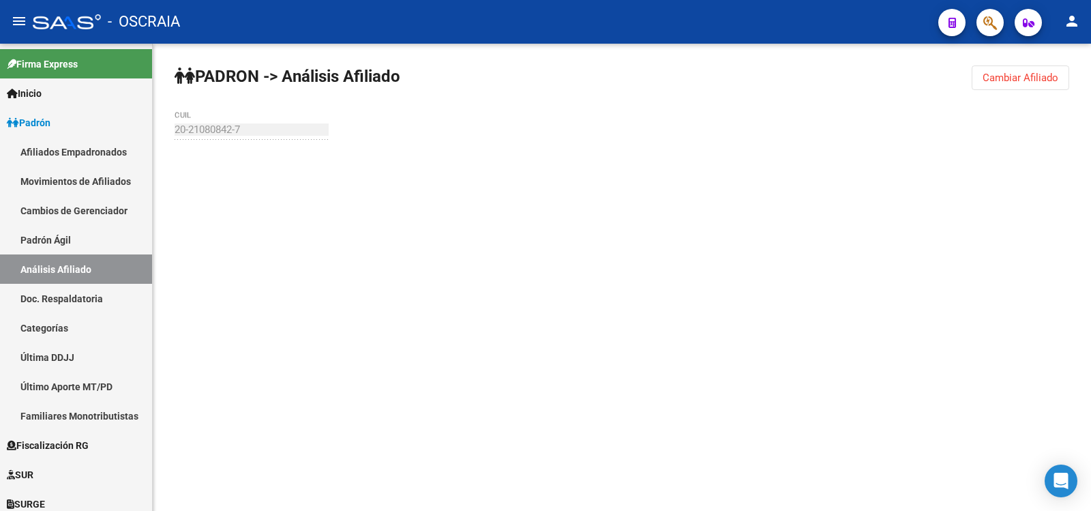
click at [859, 122] on div "PADRON -> Análisis Afiliado Cambiar Afiliado 20-21080842-7 CUIL" at bounding box center [622, 130] width 938 height 172
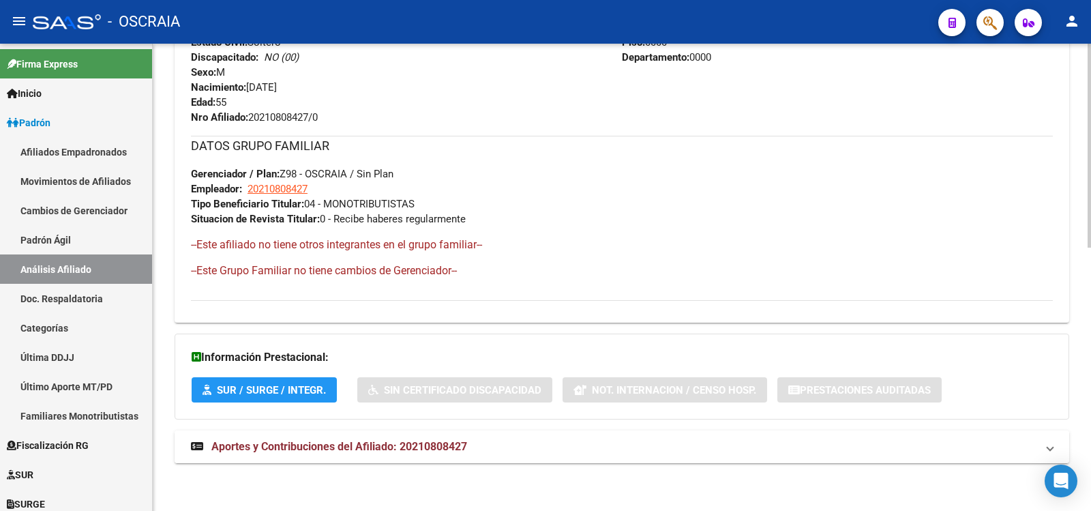
click at [419, 449] on span "Aportes y Contribuciones del Afiliado: 20210808427" at bounding box center [339, 446] width 256 height 13
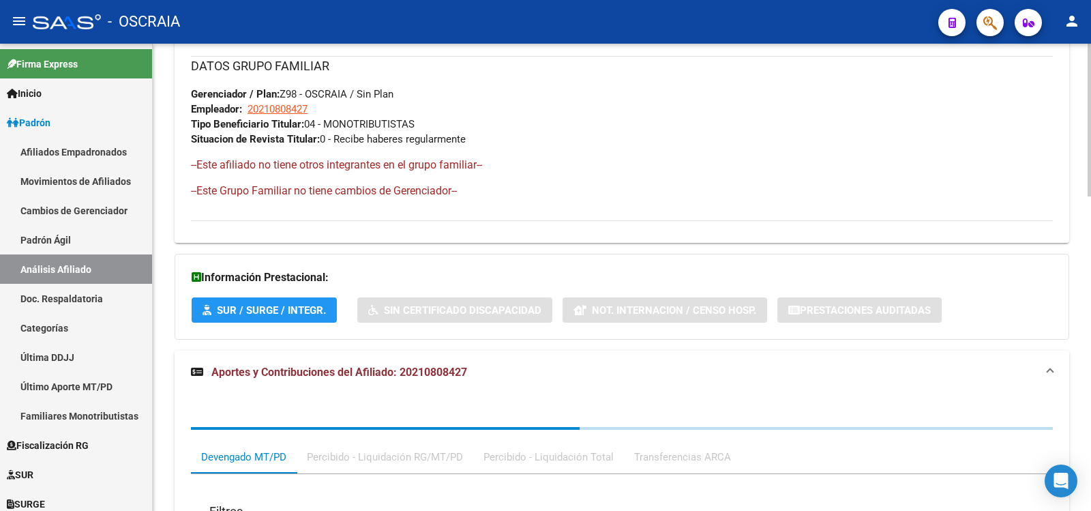
scroll to position [964, 0]
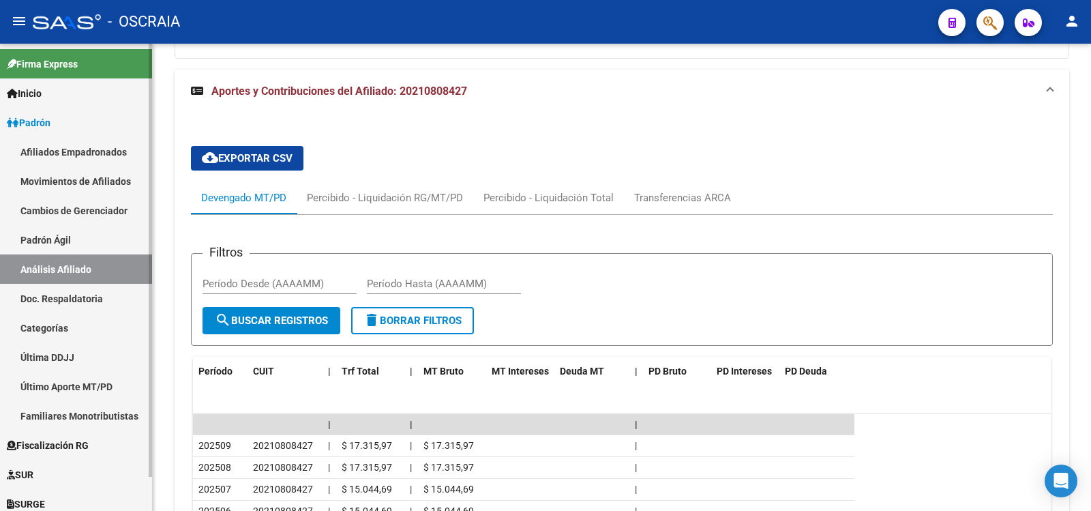
click at [46, 238] on link "Padrón Ágil" at bounding box center [76, 239] width 152 height 29
drag, startPoint x: 46, startPoint y: 238, endPoint x: 46, endPoint y: 250, distance: 12.3
click at [46, 239] on link "Padrón Ágil" at bounding box center [76, 239] width 152 height 29
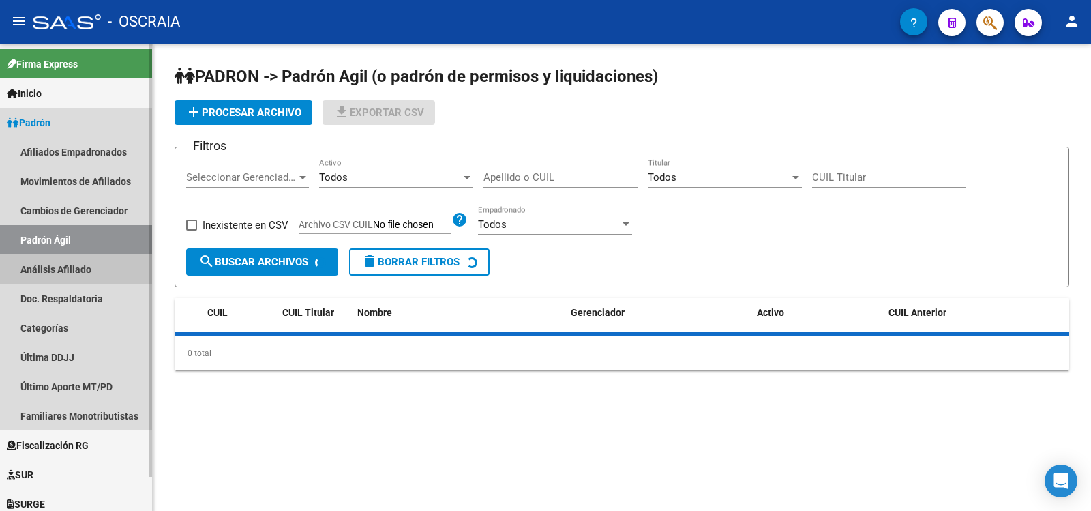
click at [48, 264] on link "Análisis Afiliado" at bounding box center [76, 268] width 152 height 29
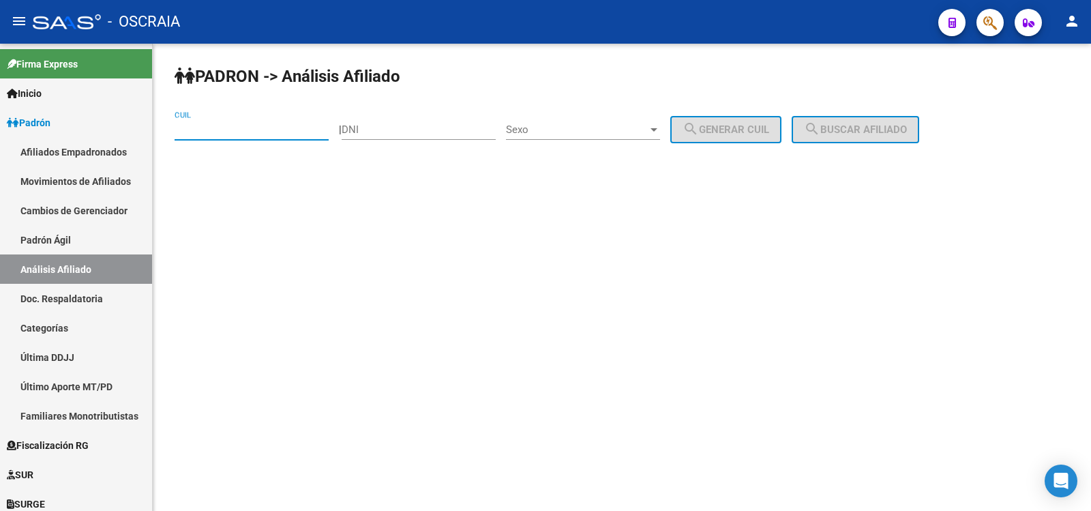
drag, startPoint x: 248, startPoint y: 125, endPoint x: 324, endPoint y: 129, distance: 76.5
click at [245, 125] on input "CUIL" at bounding box center [252, 129] width 154 height 12
paste input "23-38997065-4"
type input "23-38997065-4"
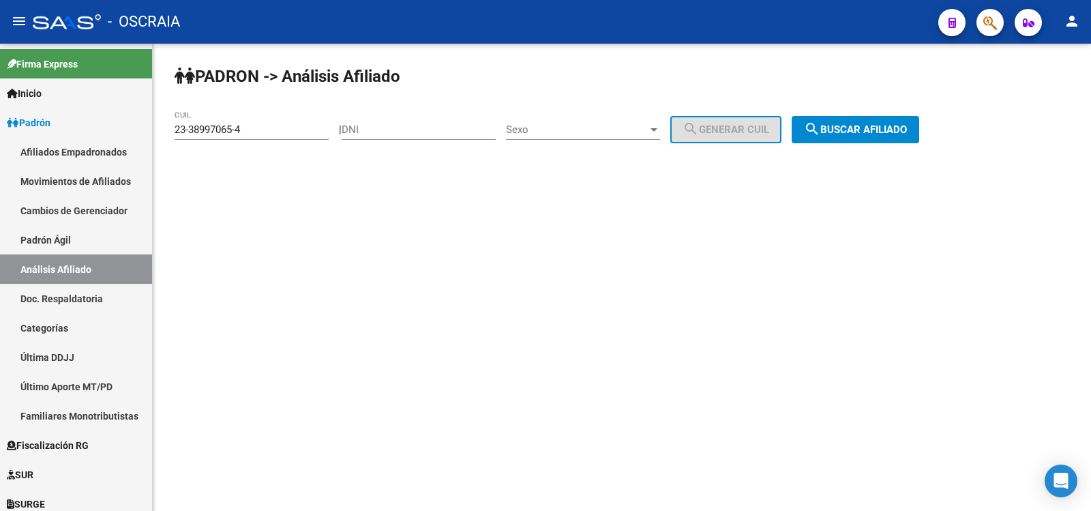
click at [822, 115] on div "PADRON -> Análisis Afiliado 23-38997065-4 CUIL | DNI Sexo Sexo search Generar C…" at bounding box center [622, 115] width 938 height 143
click at [822, 117] on button "search Buscar afiliado" at bounding box center [856, 129] width 128 height 27
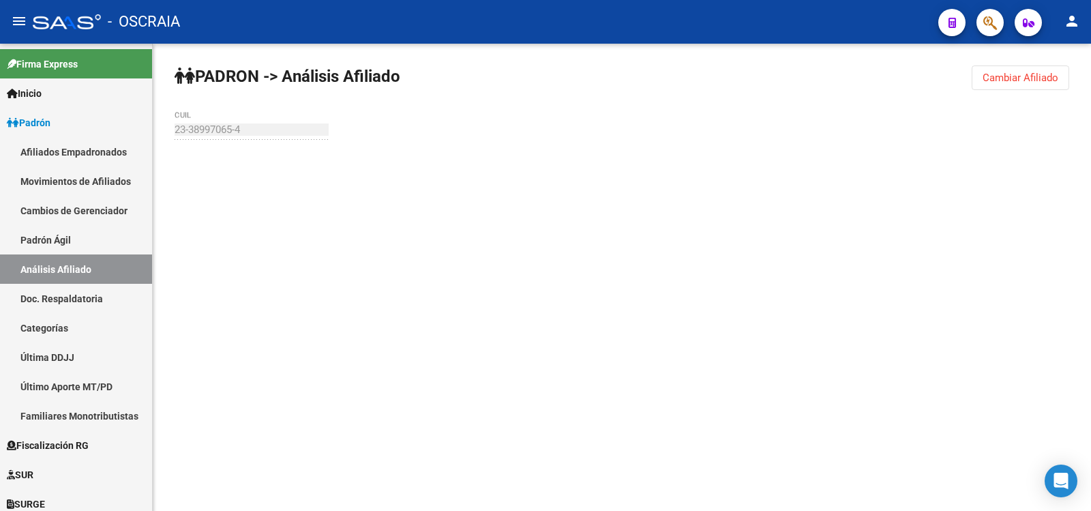
click at [829, 122] on div "PADRON -> Análisis Afiliado Cambiar Afiliado 23-38997065-4 CUIL" at bounding box center [622, 130] width 938 height 172
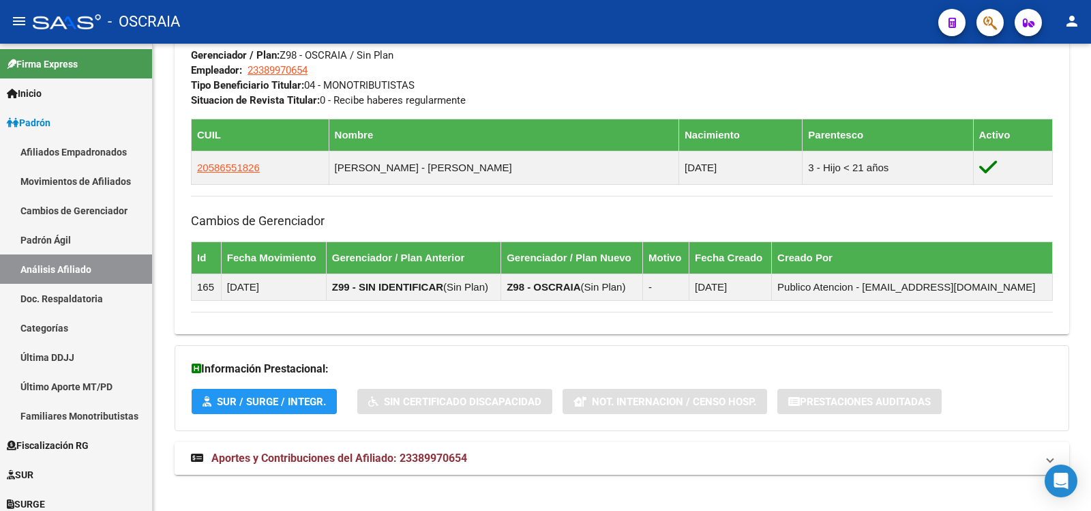
click at [365, 459] on span "Aportes y Contribuciones del Afiliado: 23389970654" at bounding box center [339, 457] width 256 height 13
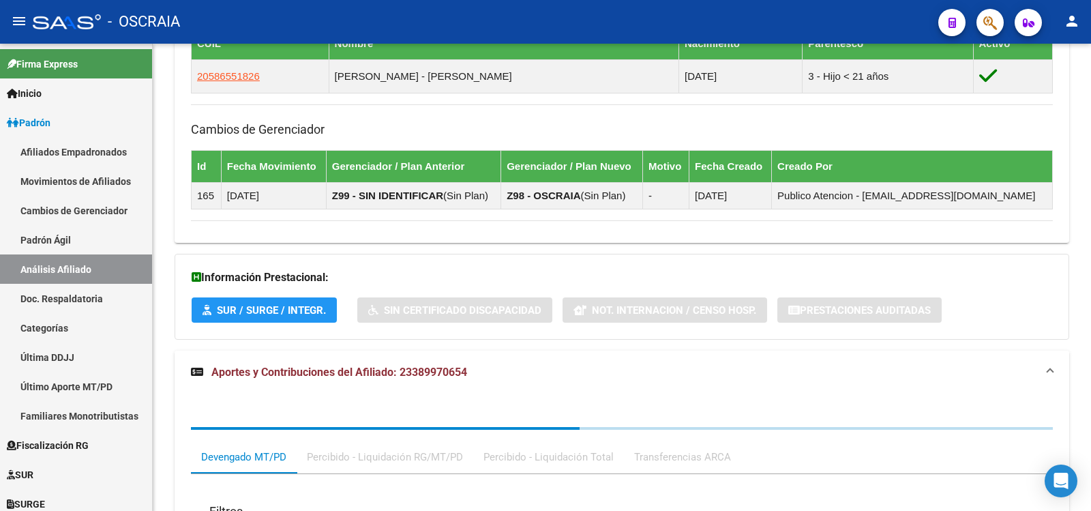
scroll to position [1095, 0]
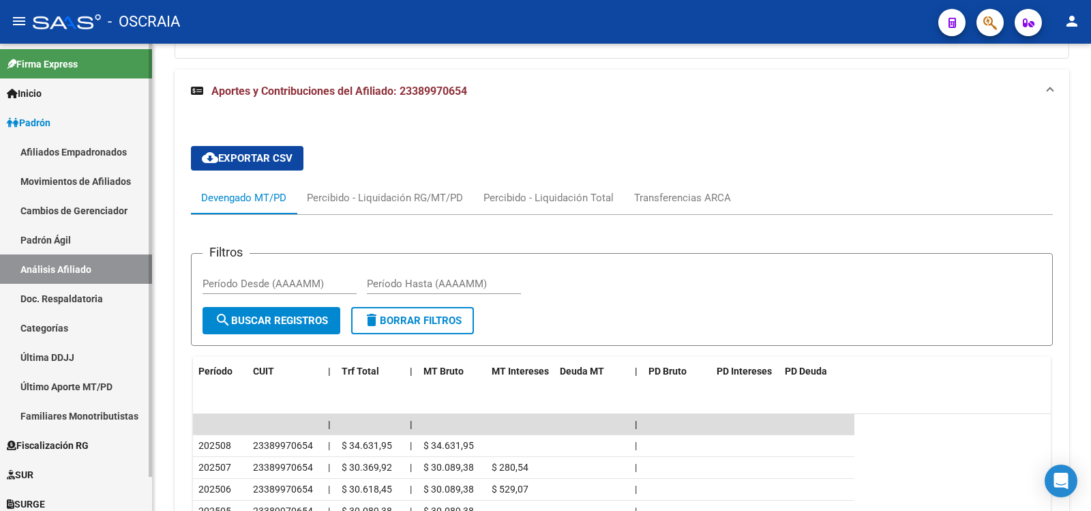
click at [96, 233] on link "Padrón Ágil" at bounding box center [76, 239] width 152 height 29
drag, startPoint x: 96, startPoint y: 233, endPoint x: 100, endPoint y: 255, distance: 22.1
click at [95, 234] on link "Padrón Ágil" at bounding box center [76, 239] width 152 height 29
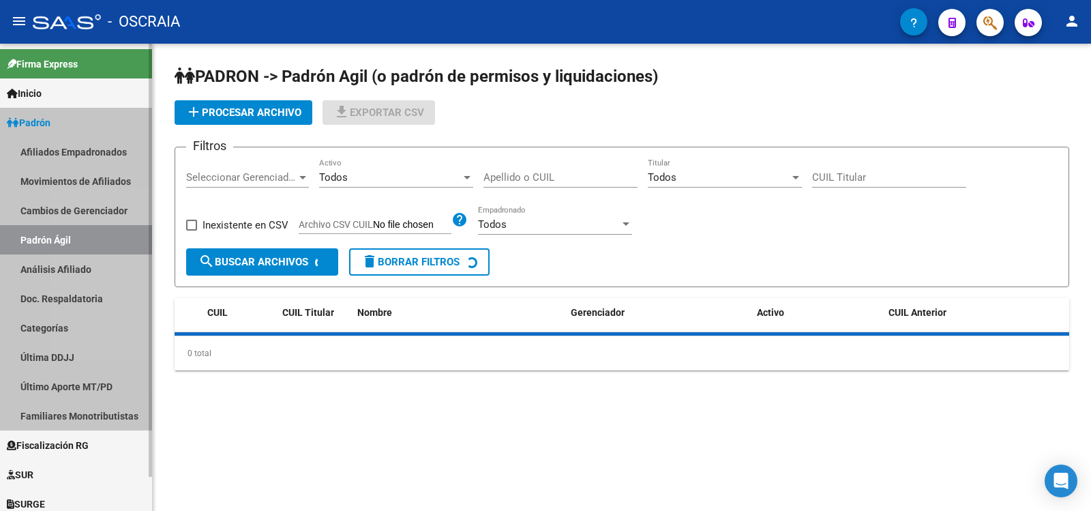
click at [100, 256] on link "Análisis Afiliado" at bounding box center [76, 268] width 152 height 29
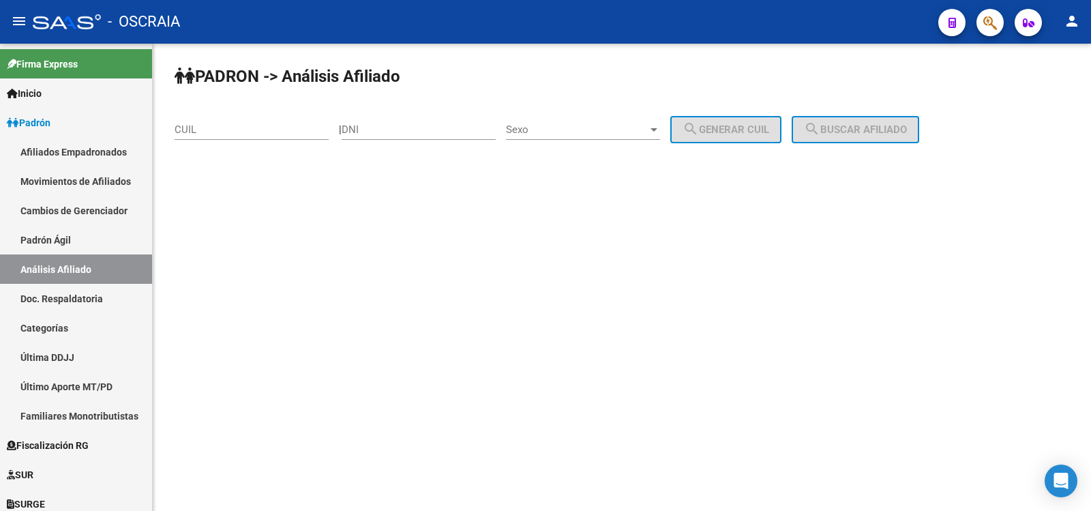
click at [237, 135] on input "CUIL" at bounding box center [252, 129] width 154 height 12
paste input "27-30168173-4"
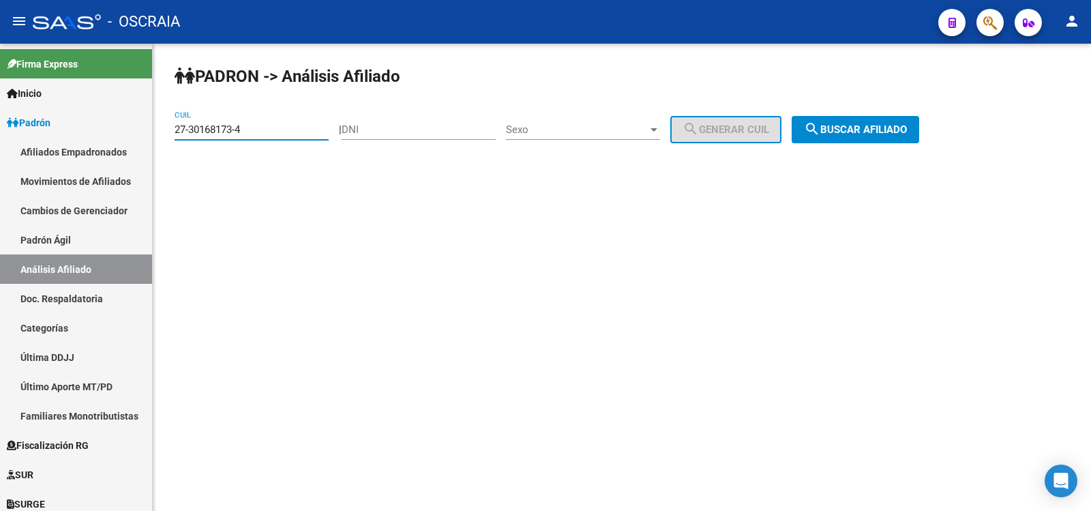
type input "27-30168173-4"
click at [866, 137] on button "search Buscar afiliado" at bounding box center [856, 129] width 128 height 27
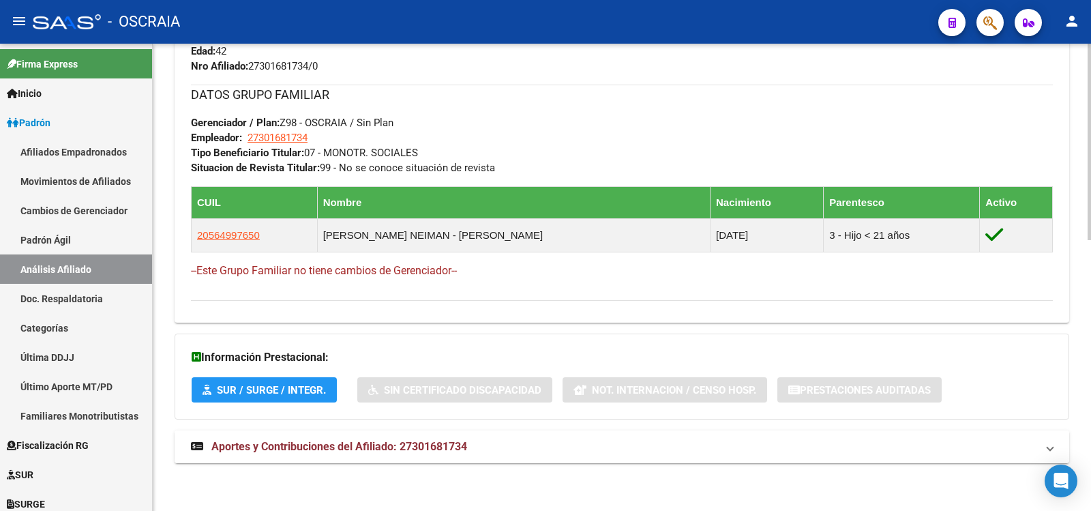
click at [450, 451] on span "Aportes y Contribuciones del Afiliado: 27301681734" at bounding box center [339, 446] width 256 height 13
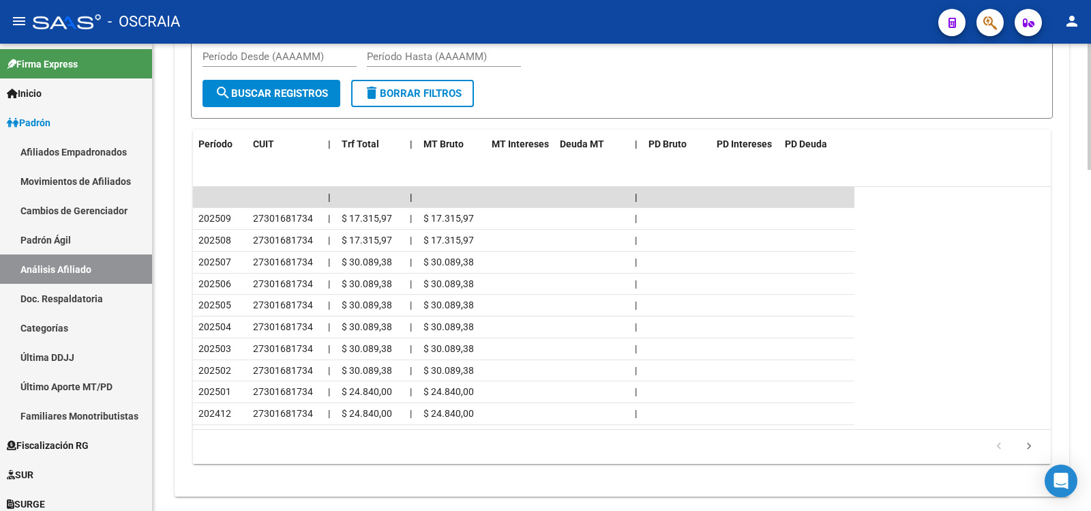
scroll to position [323, 0]
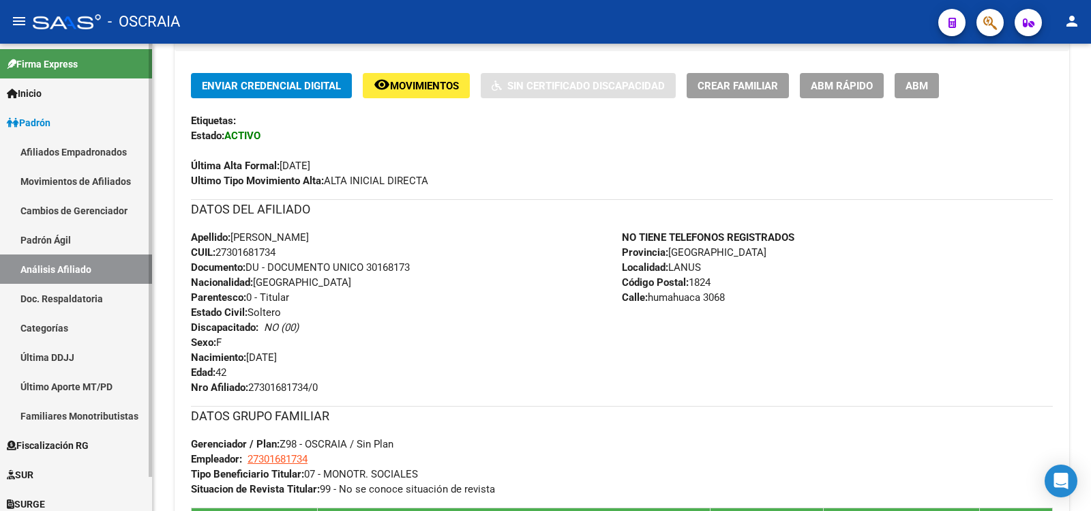
click at [109, 251] on link "Padrón Ágil" at bounding box center [76, 239] width 152 height 29
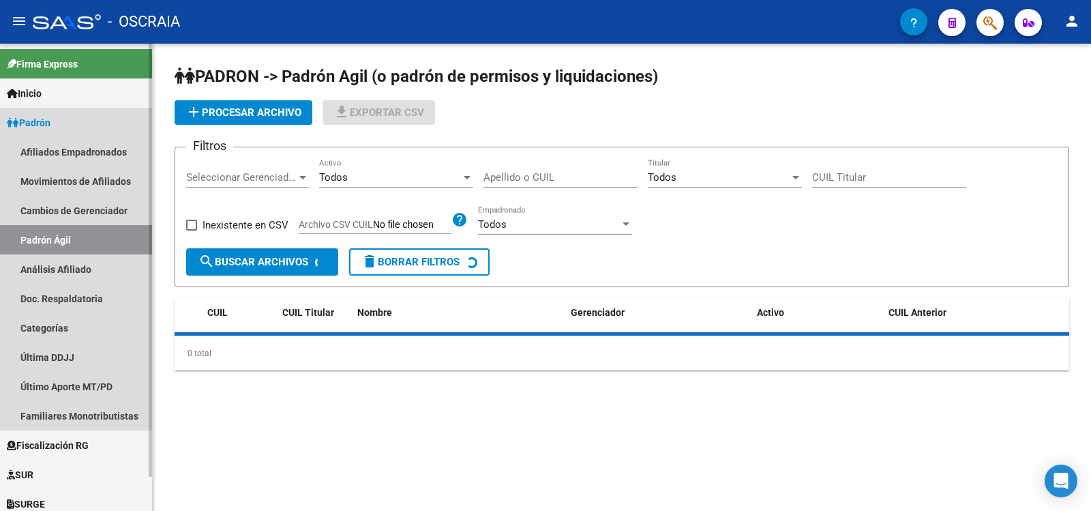
click at [106, 263] on link "Análisis Afiliado" at bounding box center [76, 268] width 152 height 29
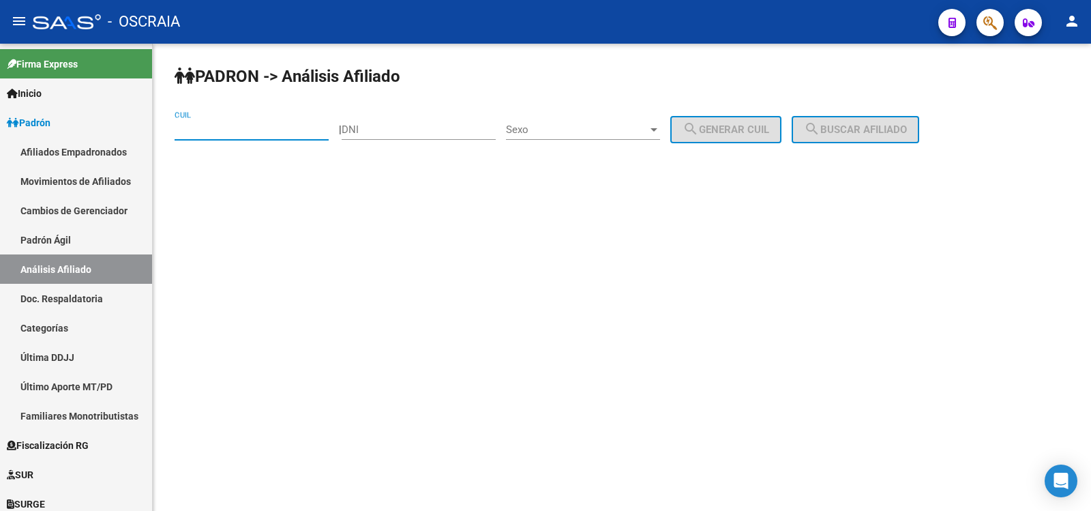
click at [252, 130] on input "CUIL" at bounding box center [252, 129] width 154 height 12
paste input "23-23041669-"
type input "23-23041669-9"
click at [848, 137] on button "search Buscar afiliado" at bounding box center [856, 129] width 128 height 27
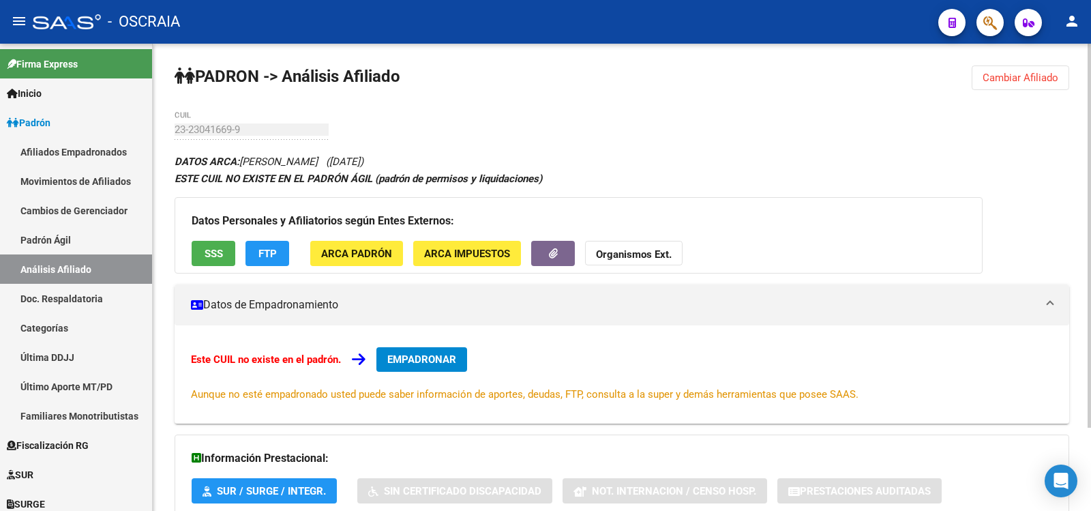
scroll to position [101, 0]
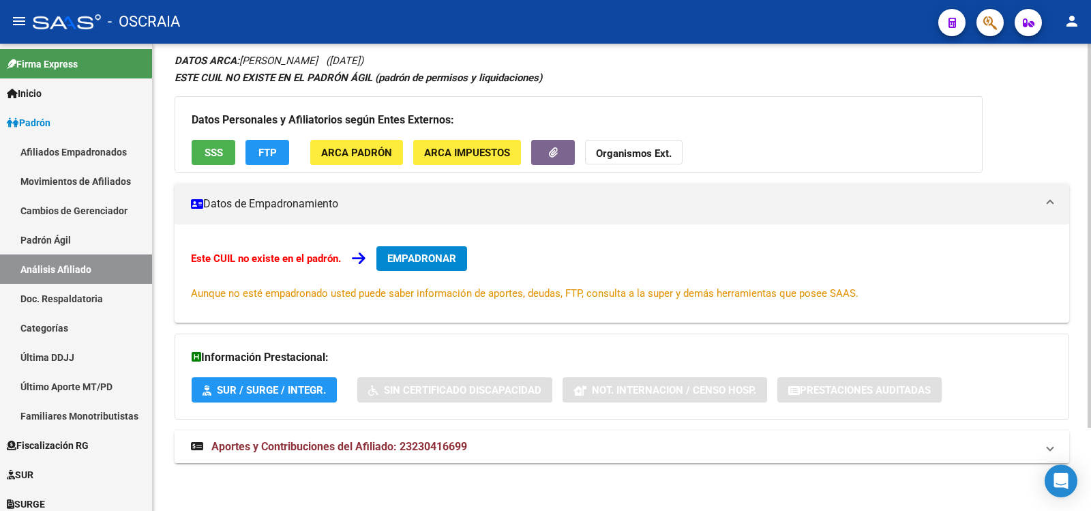
click at [505, 435] on mat-expansion-panel-header "Aportes y Contribuciones del Afiliado: 23230416699" at bounding box center [622, 446] width 895 height 33
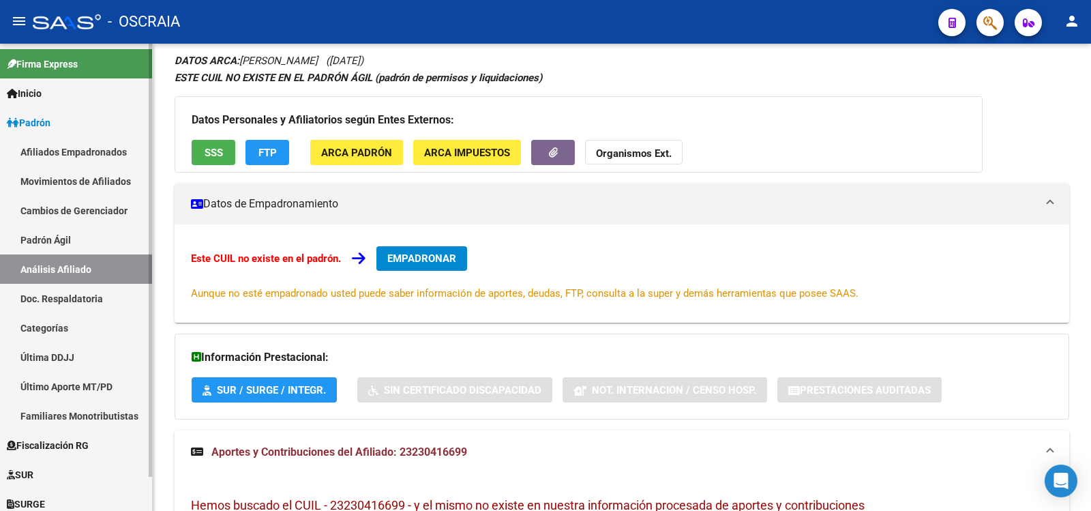
click at [76, 244] on link "Padrón Ágil" at bounding box center [76, 239] width 152 height 29
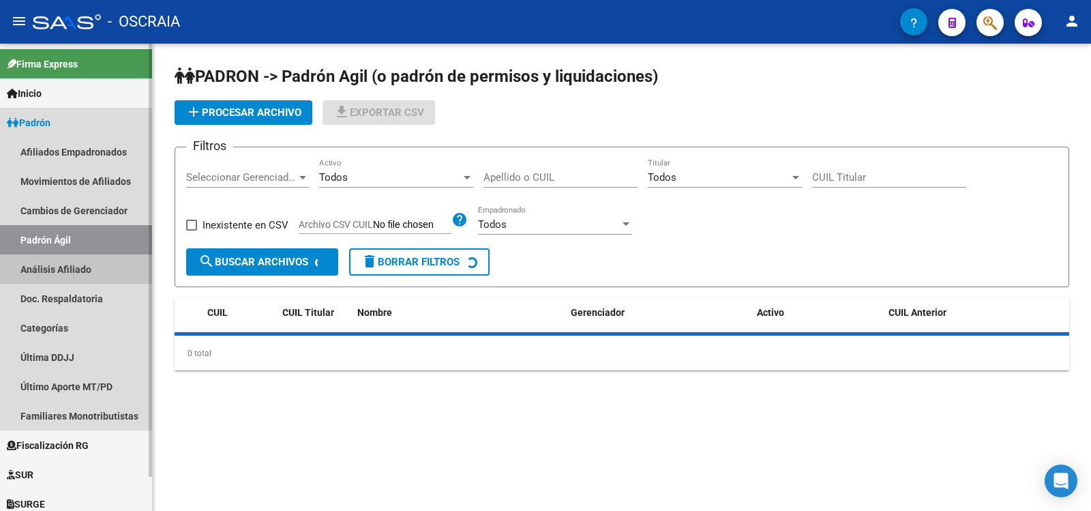
click at [85, 270] on link "Análisis Afiliado" at bounding box center [76, 268] width 152 height 29
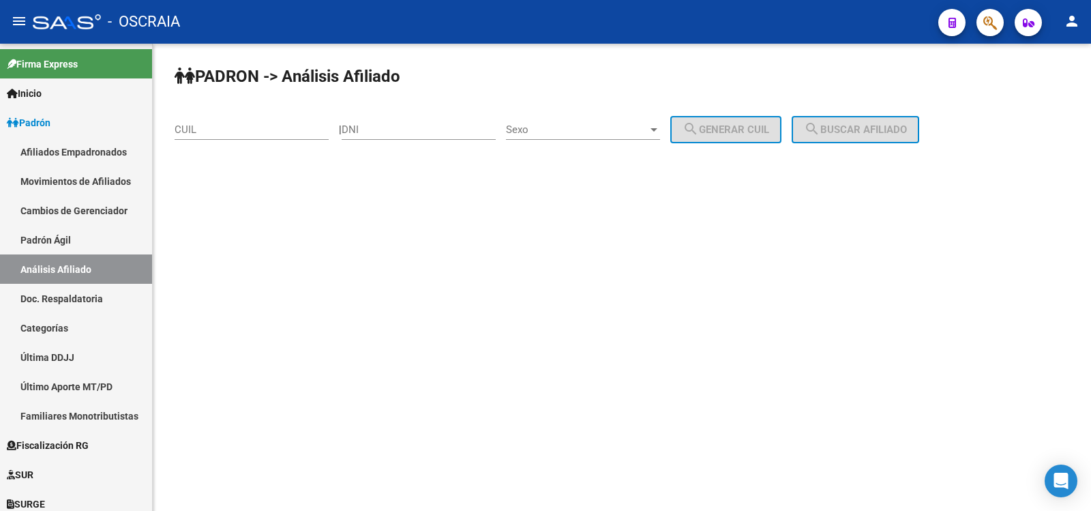
click at [218, 135] on div "CUIL" at bounding box center [252, 124] width 154 height 29
click at [216, 127] on input "CUIL" at bounding box center [252, 129] width 154 height 12
paste input "23-16369650-9"
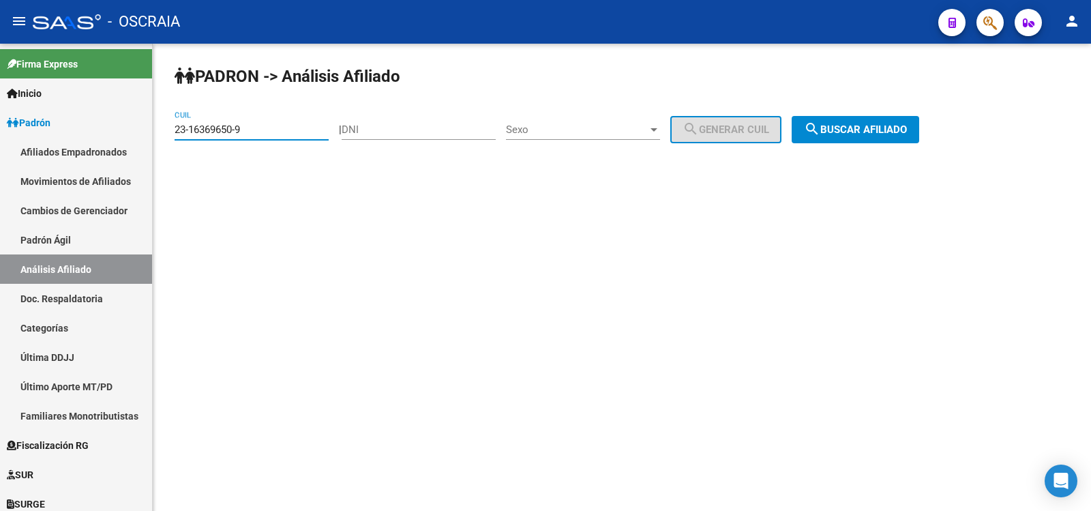
type input "23-16369650-9"
click at [851, 119] on button "search Buscar afiliado" at bounding box center [856, 129] width 128 height 27
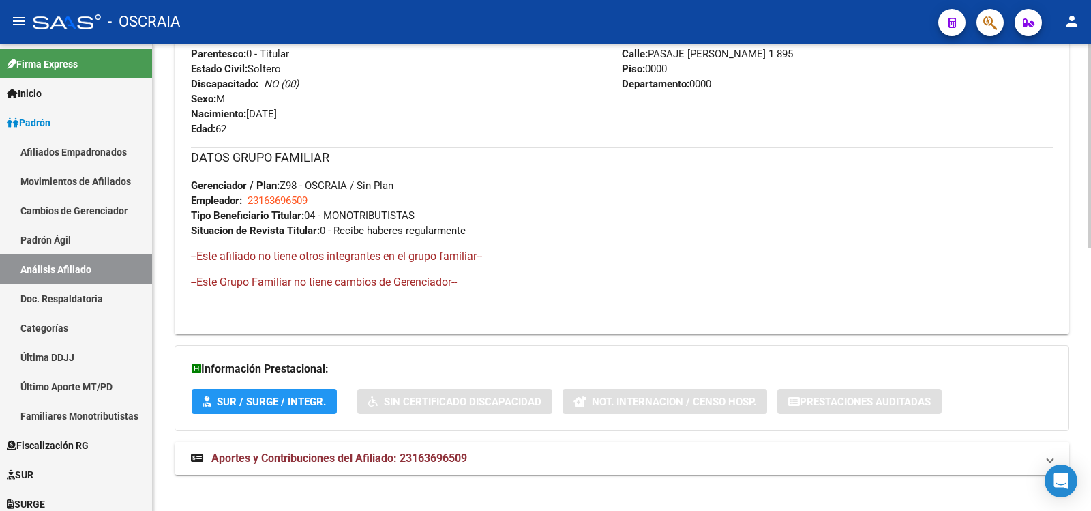
click at [496, 454] on mat-panel-title "Aportes y Contribuciones del Afiliado: 23163696509" at bounding box center [614, 458] width 846 height 15
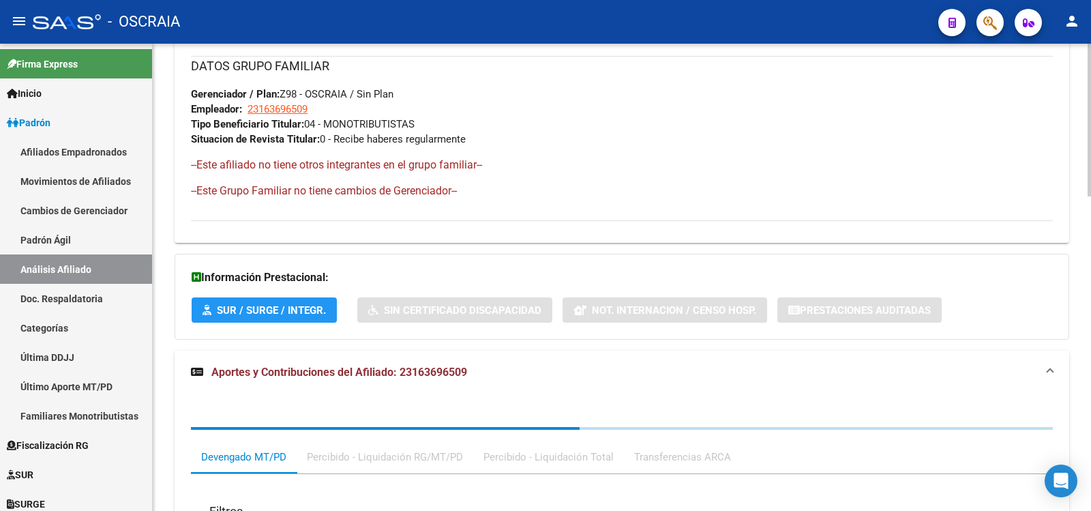
scroll to position [964, 0]
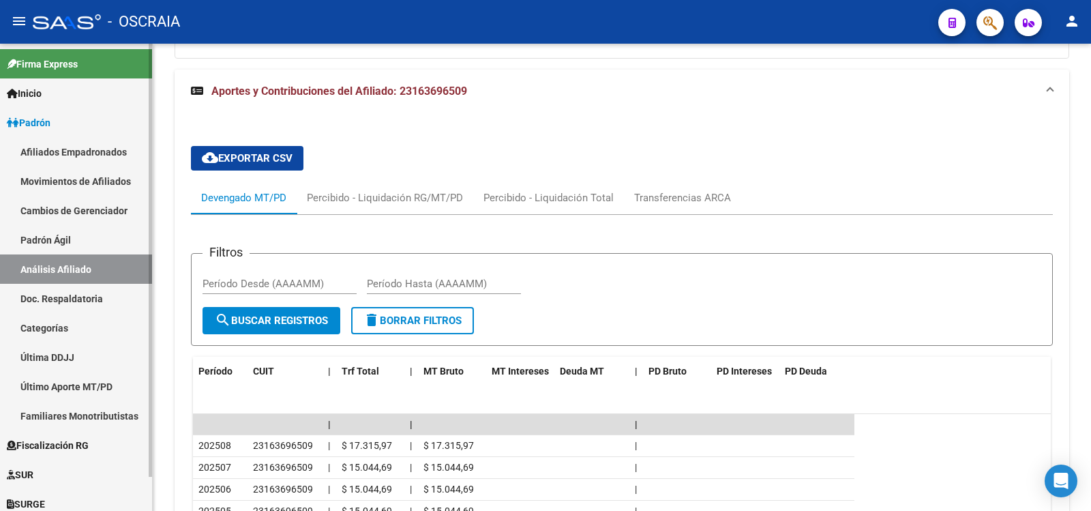
click at [99, 241] on link "Padrón Ágil" at bounding box center [76, 239] width 152 height 29
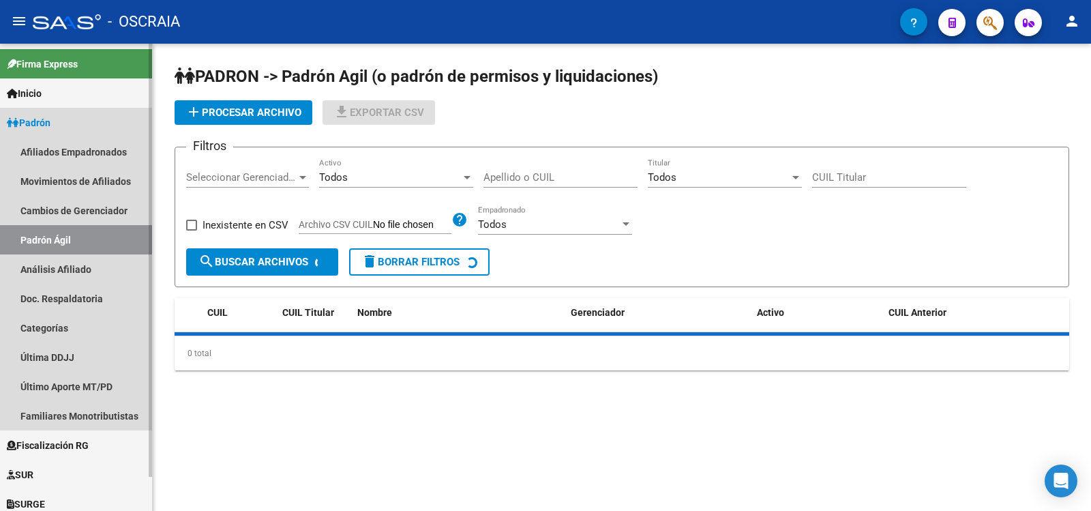
click at [106, 267] on link "Análisis Afiliado" at bounding box center [76, 268] width 152 height 29
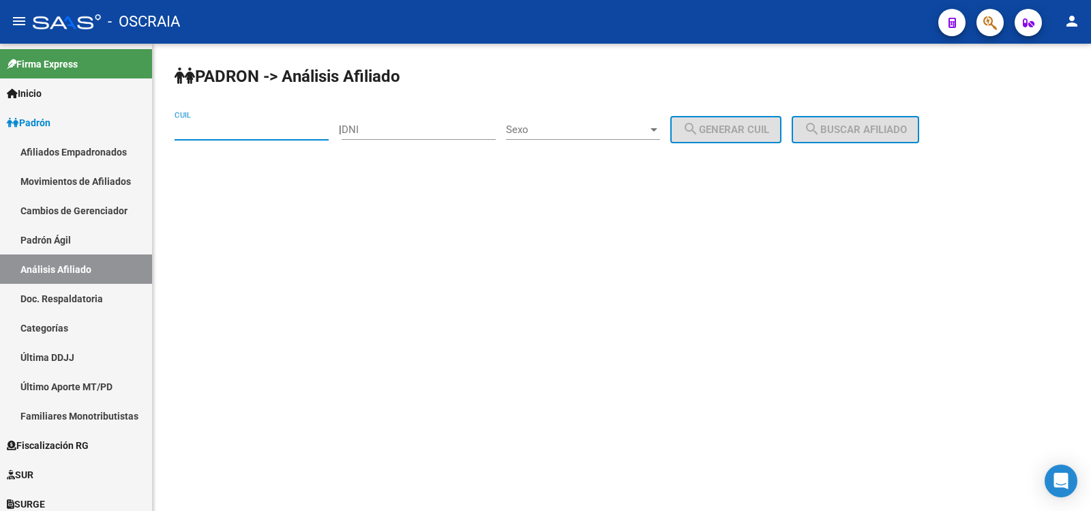
click at [262, 126] on input "CUIL" at bounding box center [252, 129] width 154 height 12
paste input "23-31032432-9"
type input "23-31032432-9"
click at [861, 128] on span "search Buscar afiliado" at bounding box center [855, 129] width 103 height 12
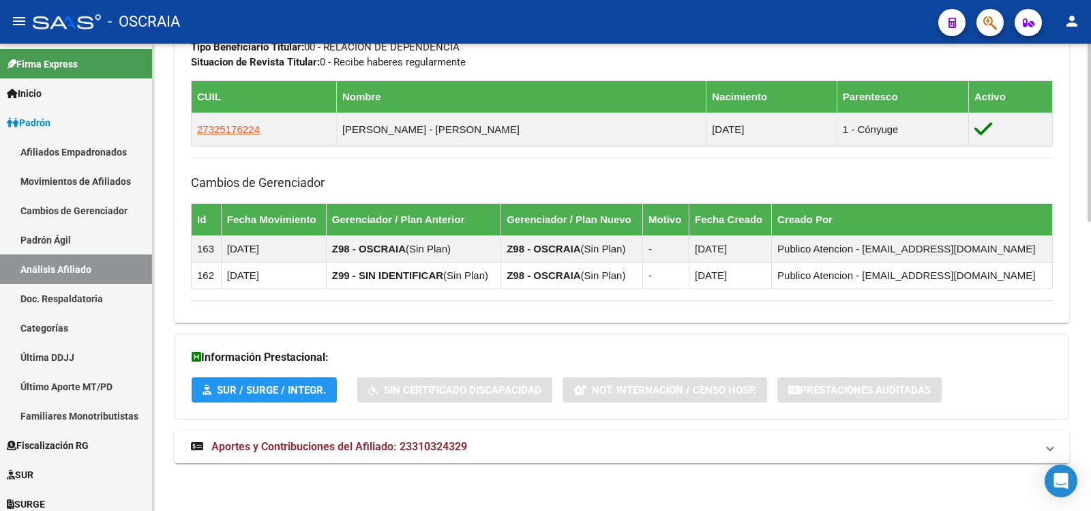
click at [453, 439] on strong "Aportes y Contribuciones del Afiliado: 23310324329" at bounding box center [329, 446] width 276 height 15
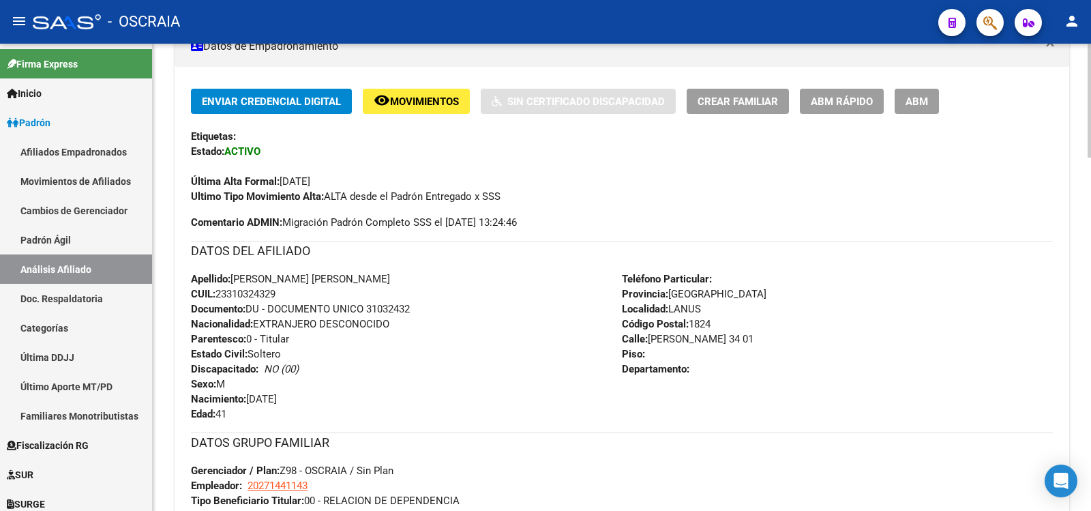
scroll to position [535, 0]
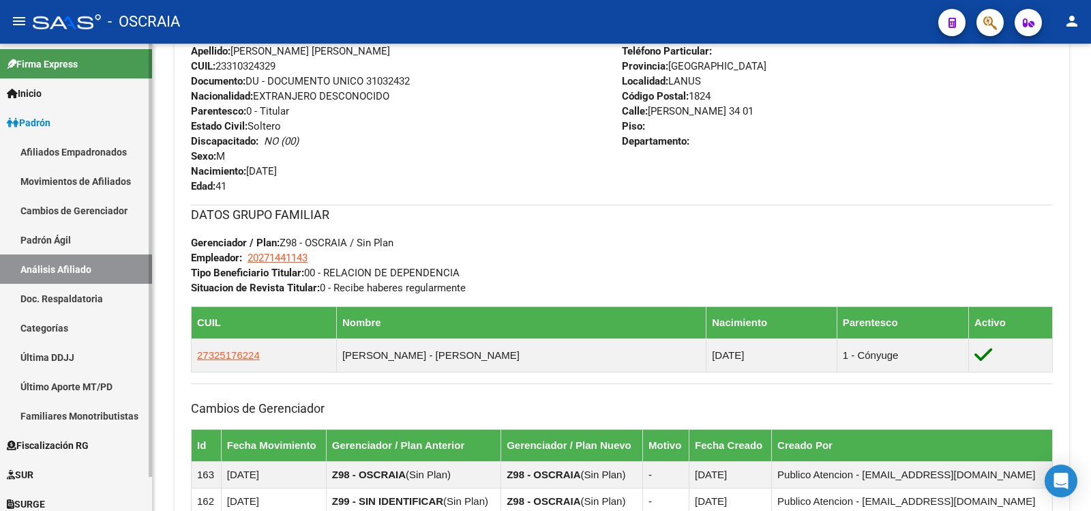
click at [71, 241] on link "Padrón Ágil" at bounding box center [76, 239] width 152 height 29
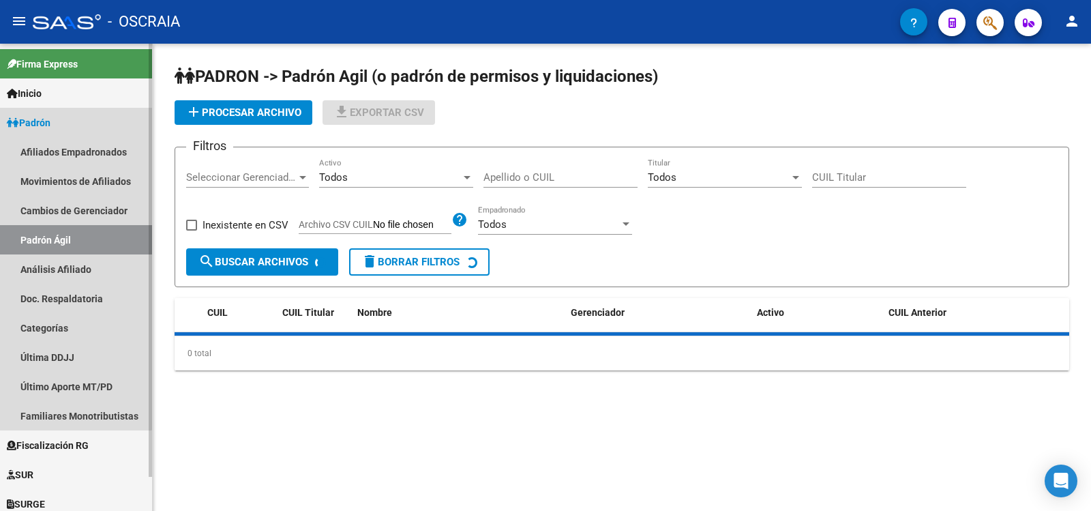
click at [81, 265] on link "Análisis Afiliado" at bounding box center [76, 268] width 152 height 29
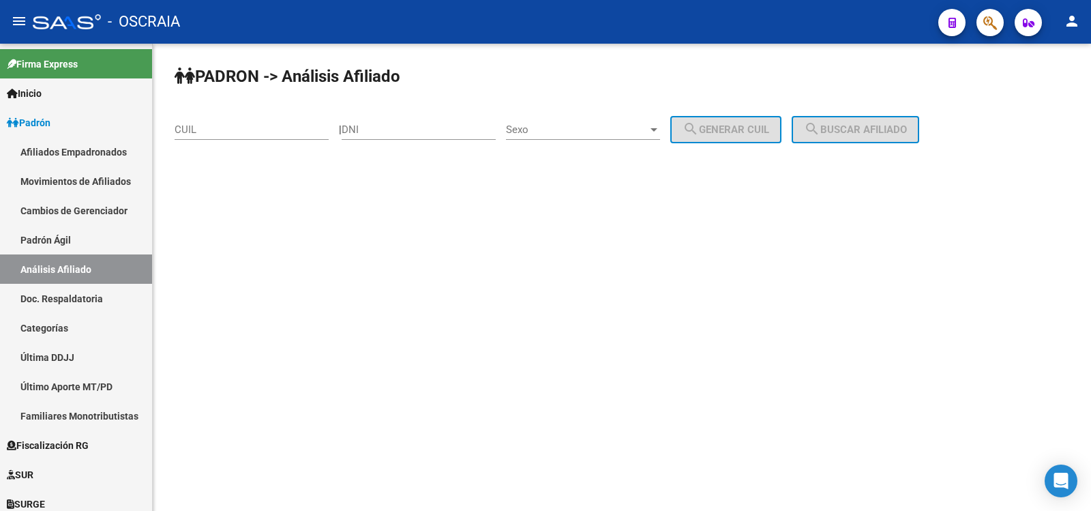
click at [246, 128] on input "CUIL" at bounding box center [252, 129] width 154 height 12
paste input "27-92183924-9"
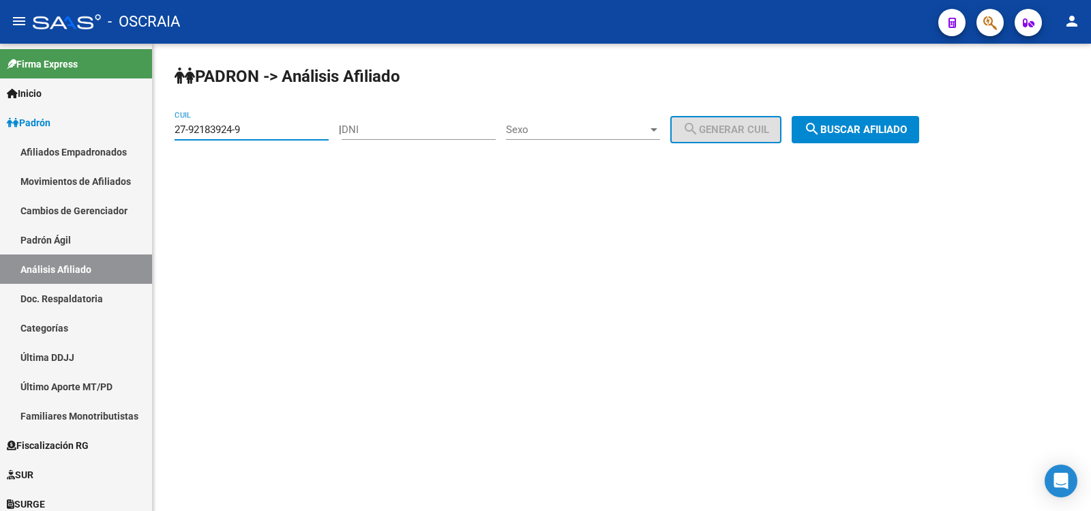
type input "27-92183924-9"
click at [907, 129] on span "search Buscar afiliado" at bounding box center [855, 129] width 103 height 12
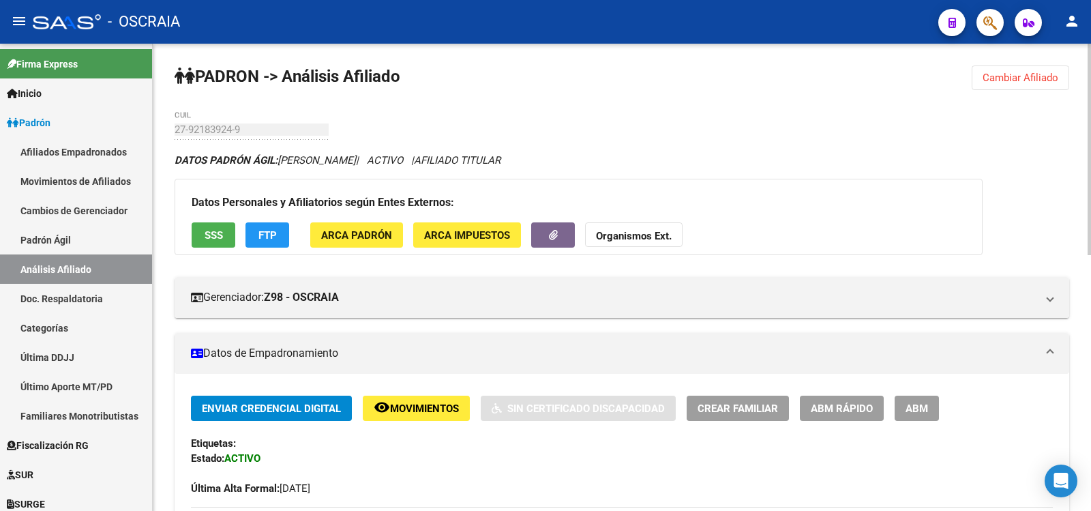
scroll to position [578, 0]
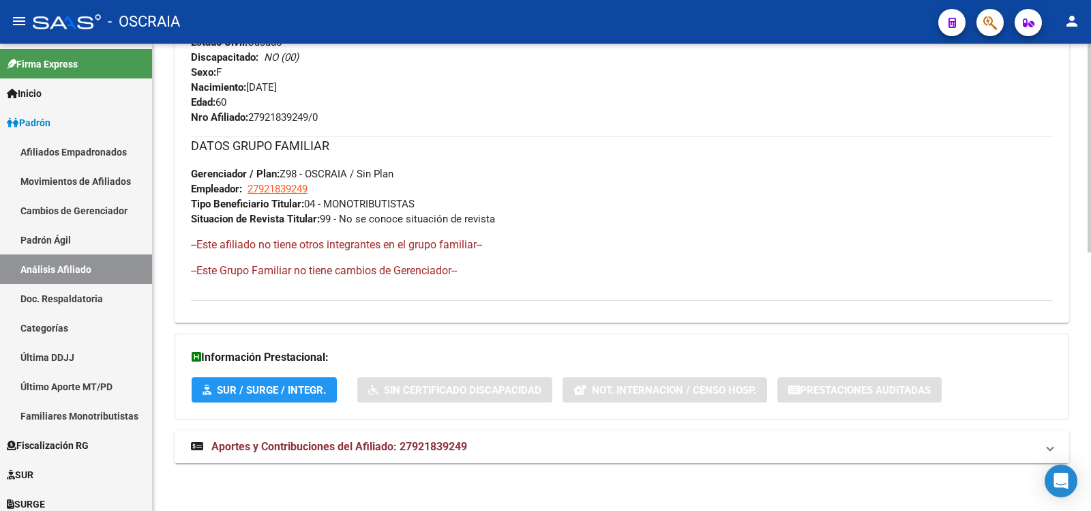
click at [396, 452] on span "Aportes y Contribuciones del Afiliado: 27921839249" at bounding box center [339, 446] width 256 height 13
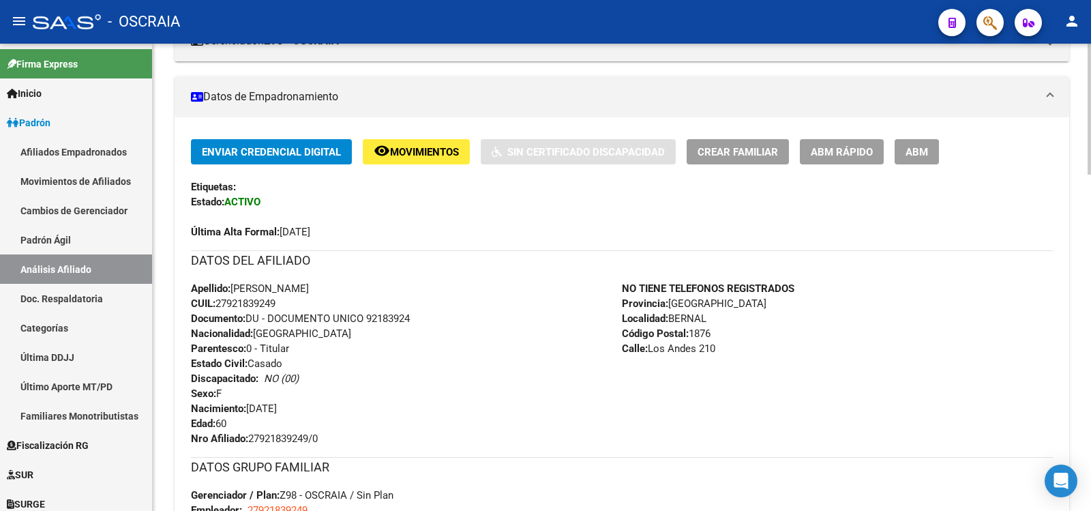
scroll to position [0, 0]
